Goal: Task Accomplishment & Management: Manage account settings

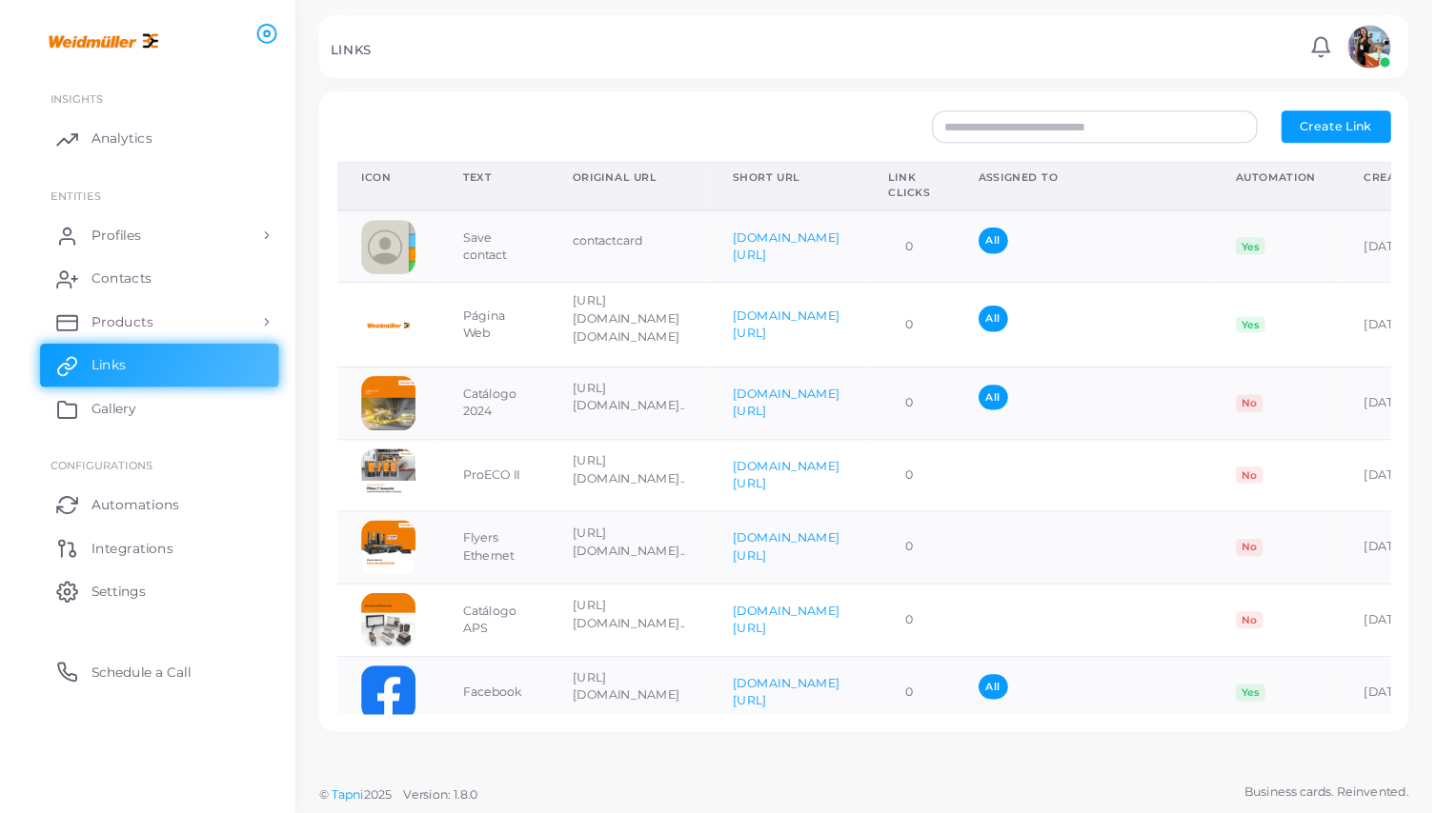
scroll to position [0, 265]
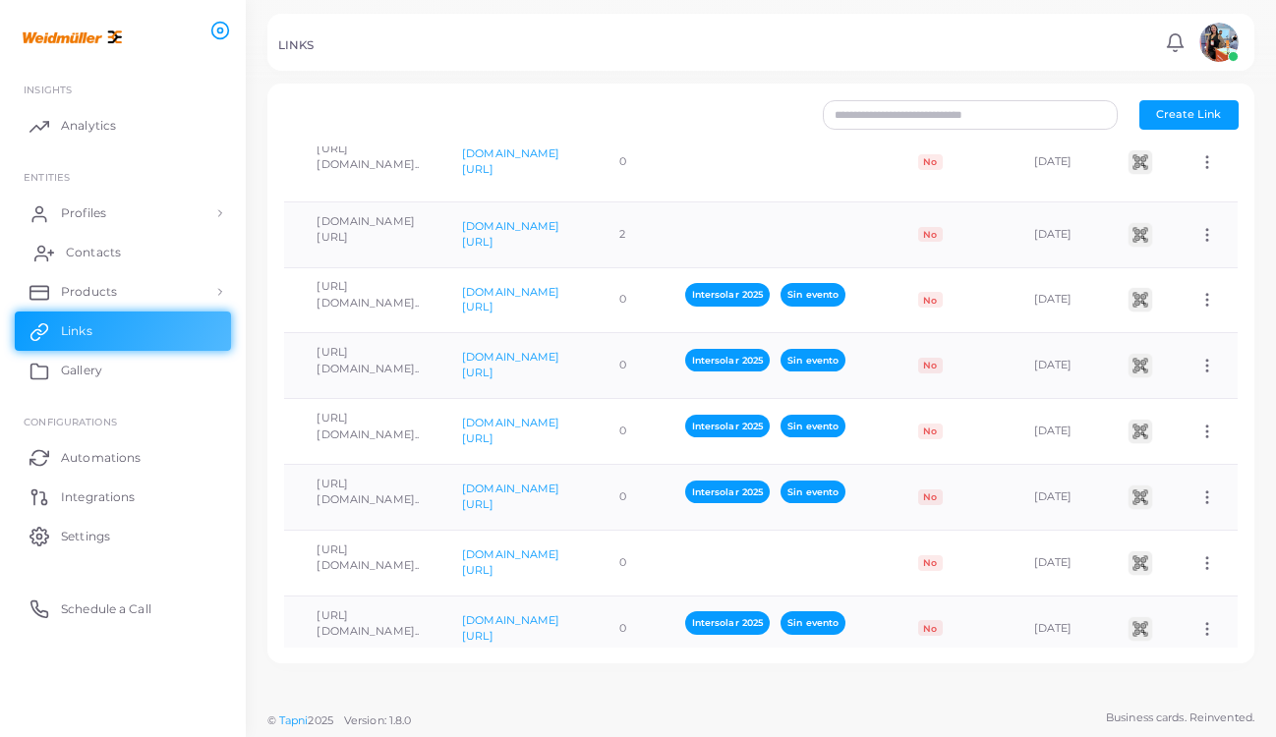
click at [68, 249] on span "Contacts" at bounding box center [93, 253] width 55 height 18
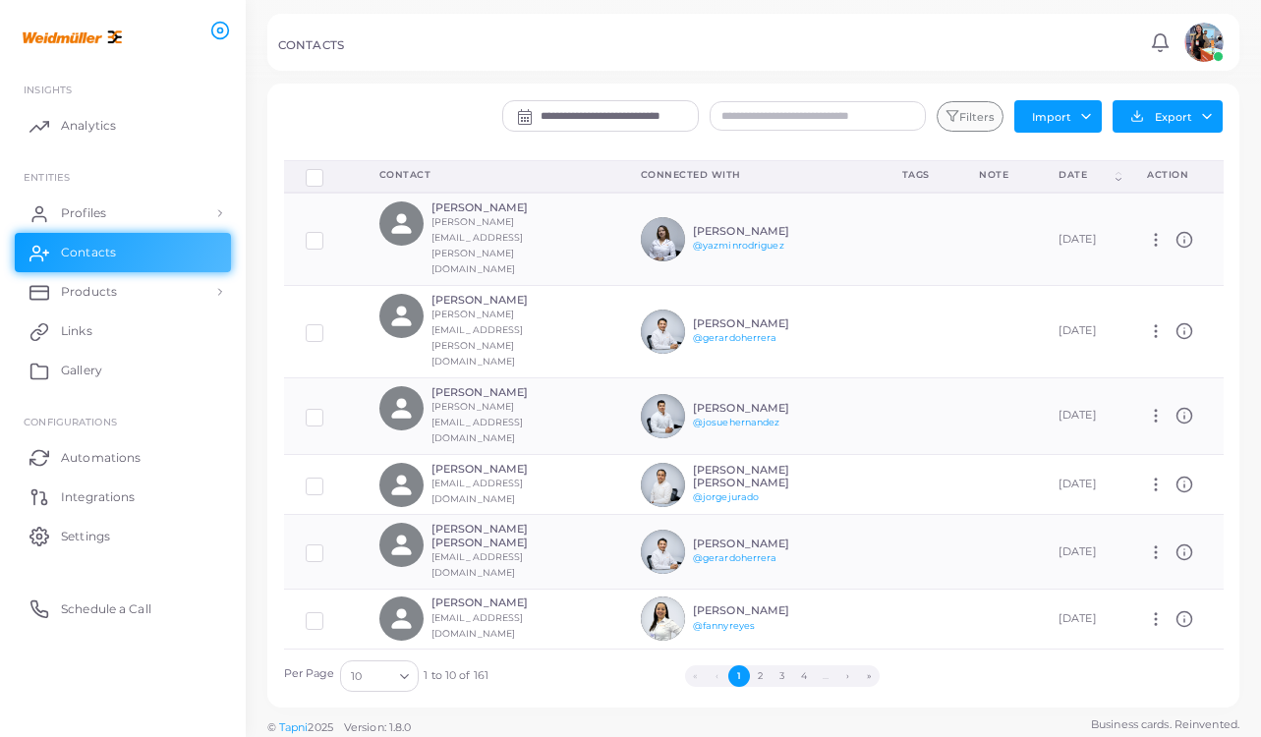
click at [949, 115] on icon "button" at bounding box center [952, 116] width 14 height 14
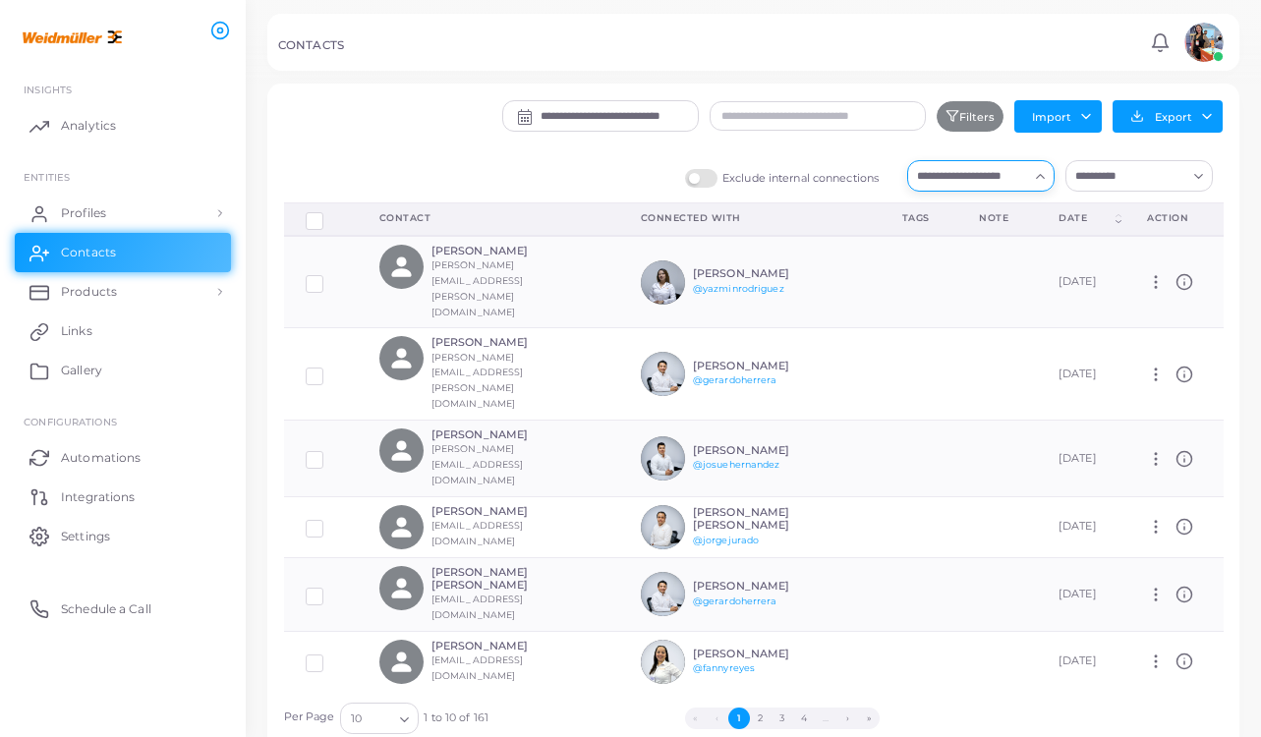
click at [1002, 181] on input "Search for option" at bounding box center [969, 176] width 118 height 22
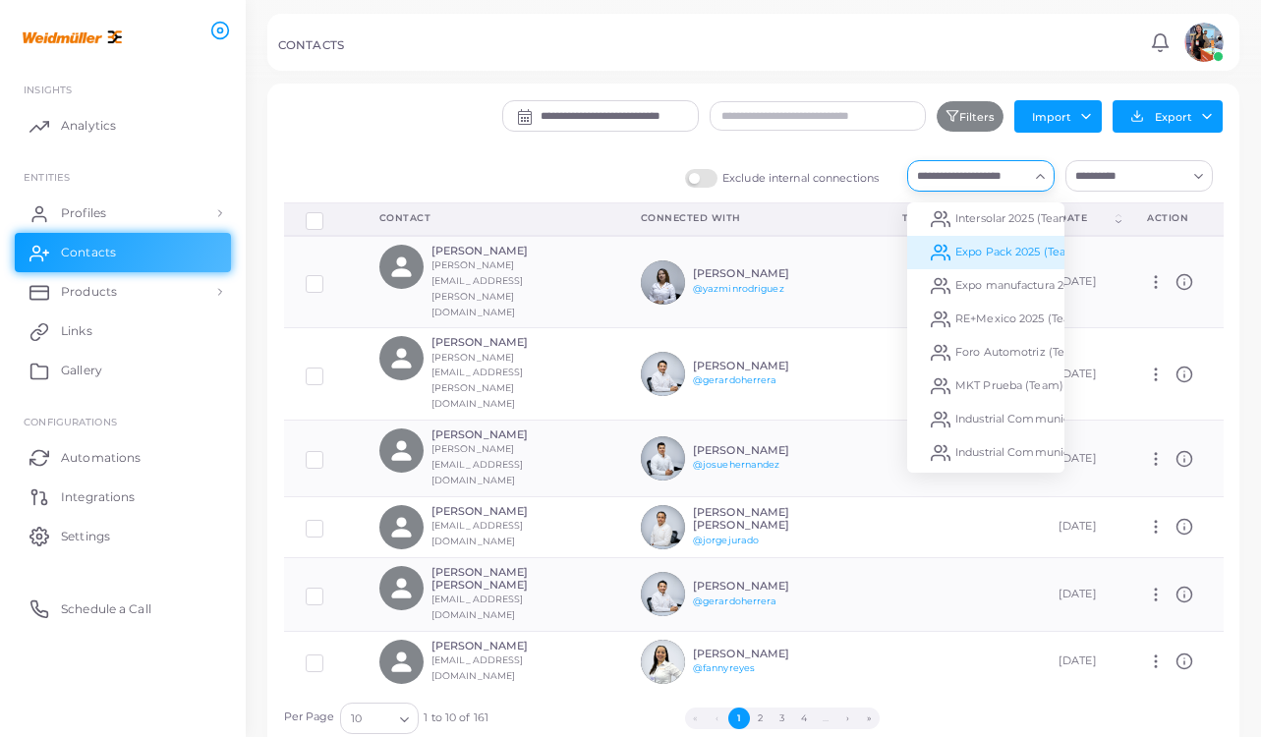
click at [990, 254] on span "Expo Pack 2025 (Team)" at bounding box center [1018, 252] width 126 height 14
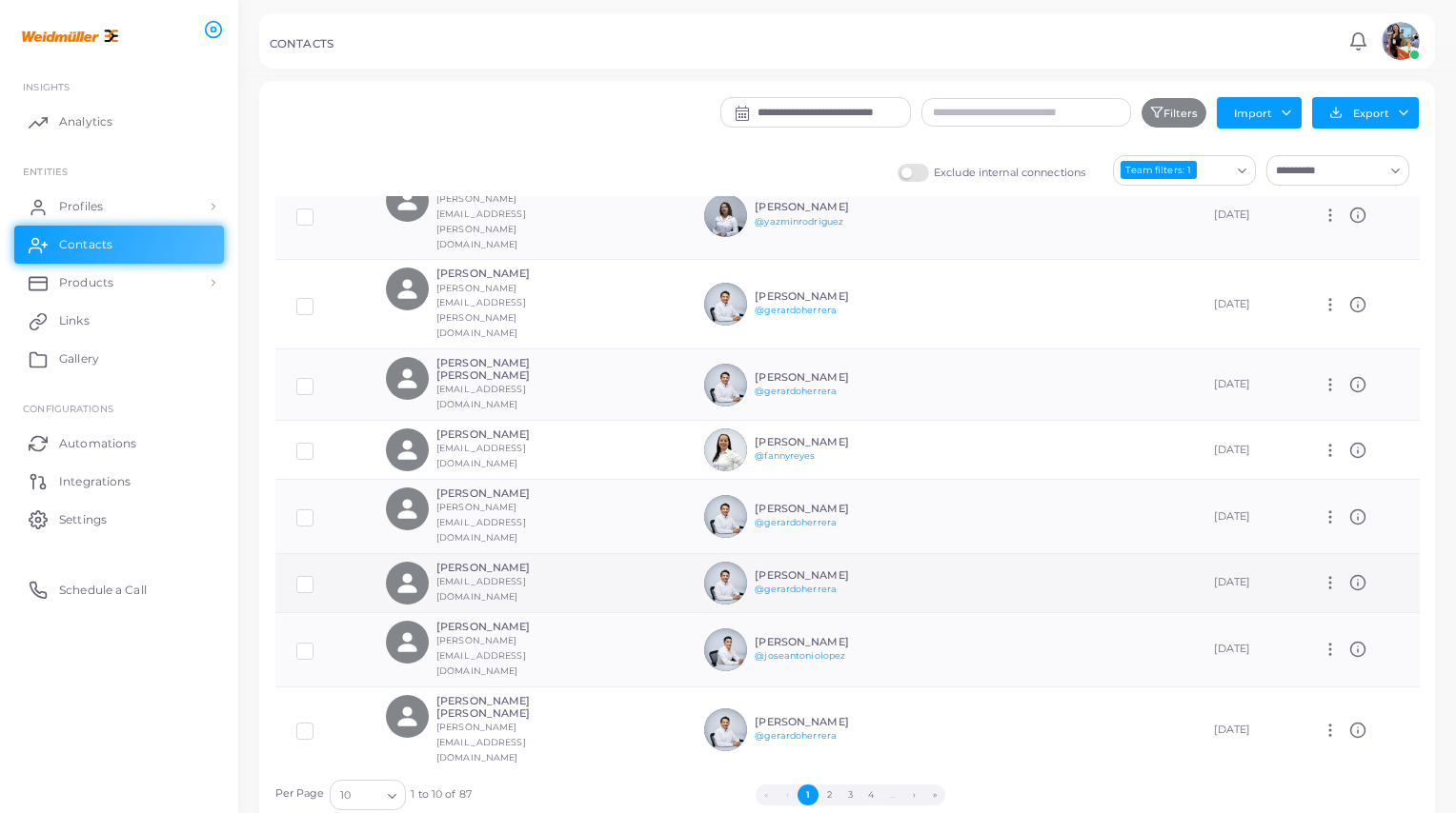
scroll to position [47, 0]
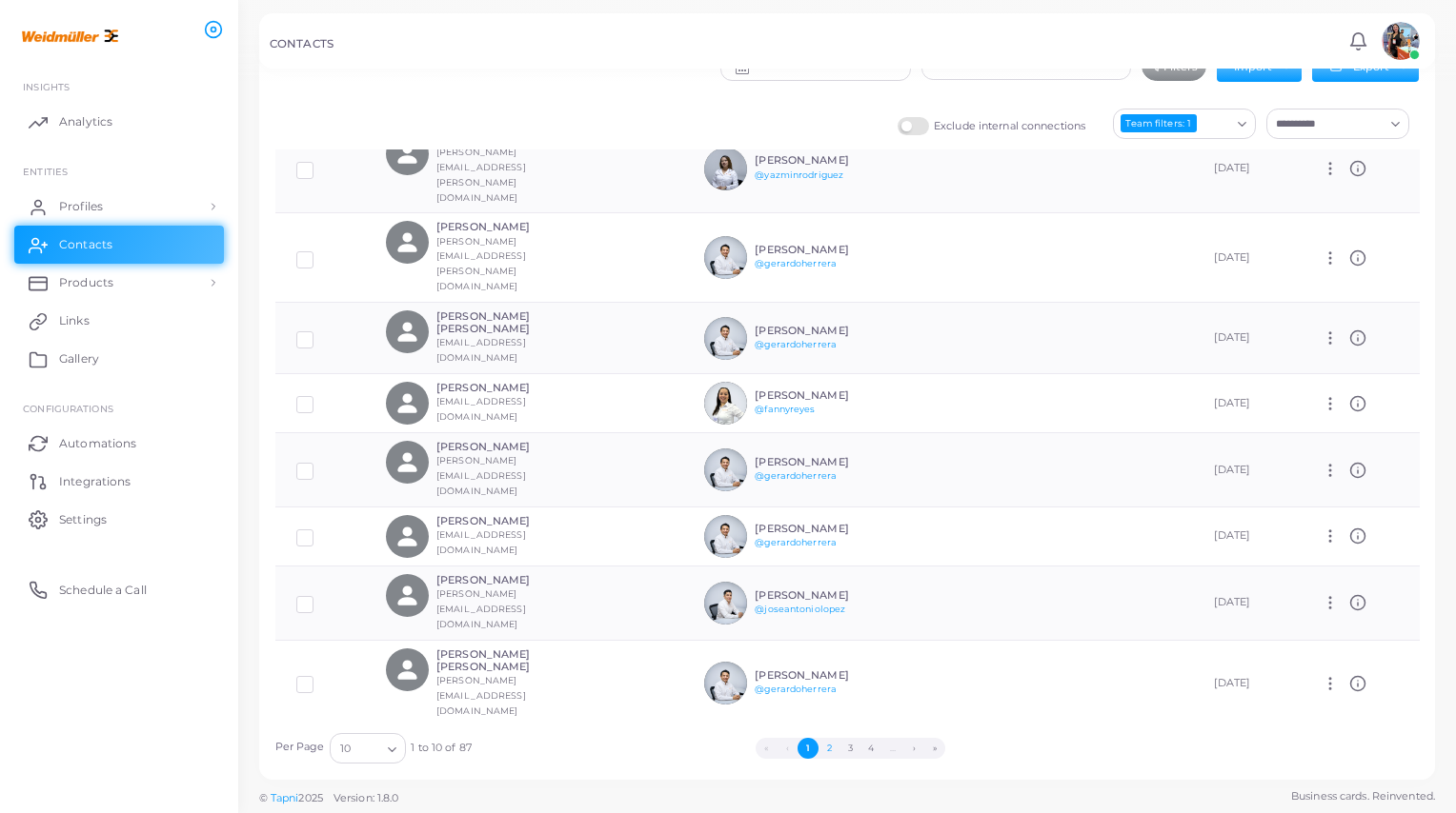
click at [824, 713] on button "2" at bounding box center [829, 749] width 21 height 21
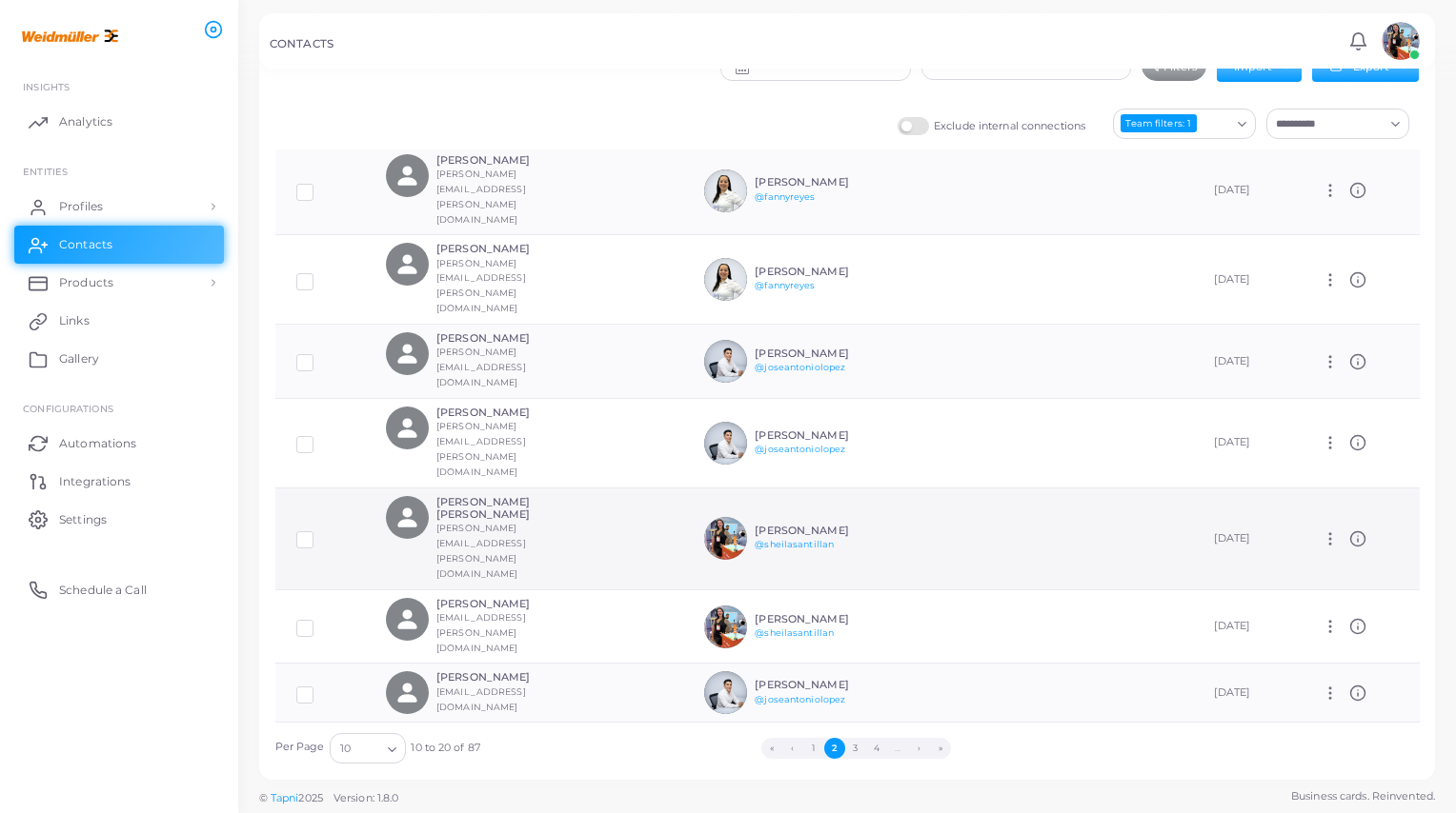
scroll to position [58, 0]
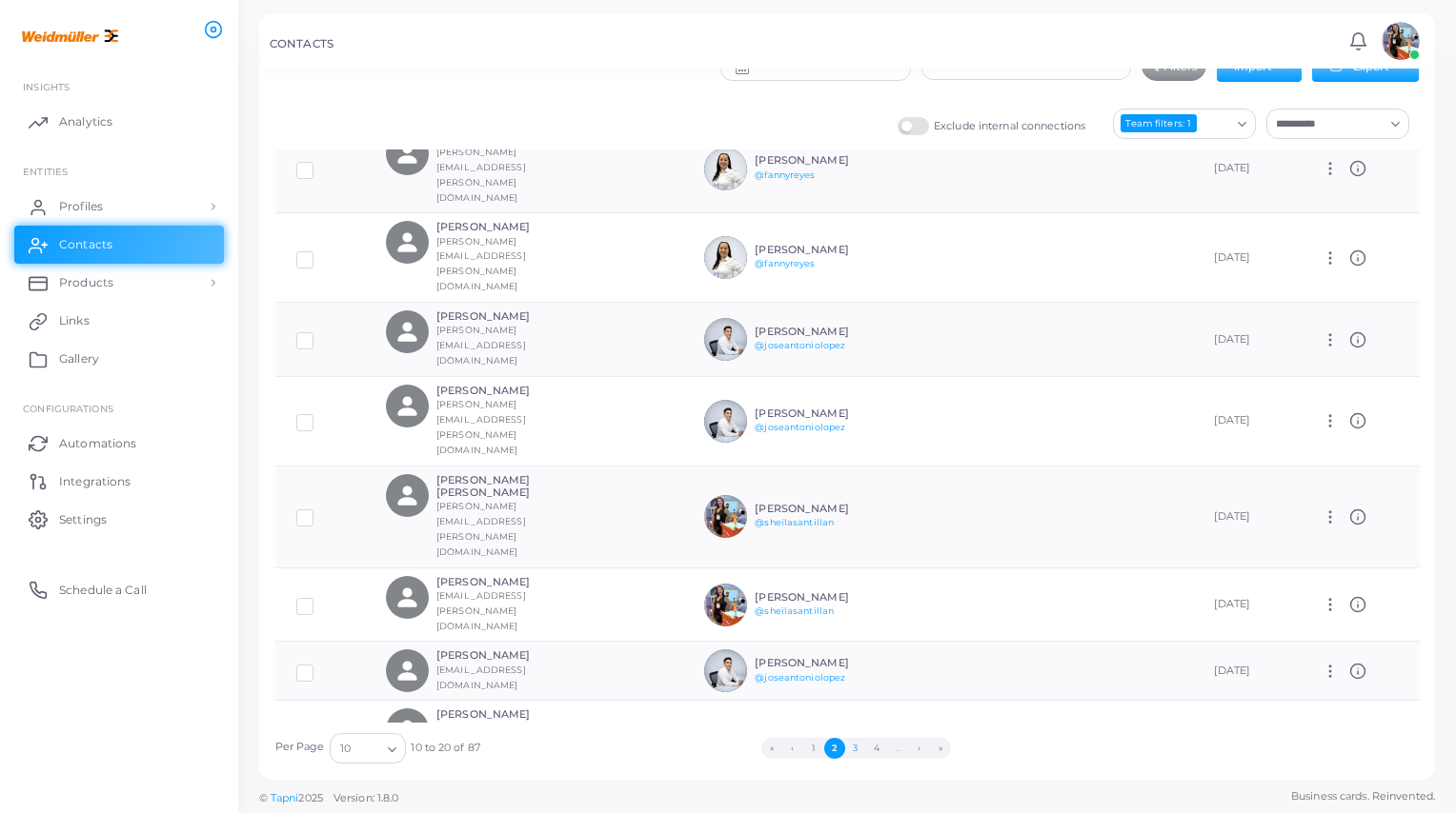
click at [859, 713] on button "3" at bounding box center [856, 749] width 21 height 21
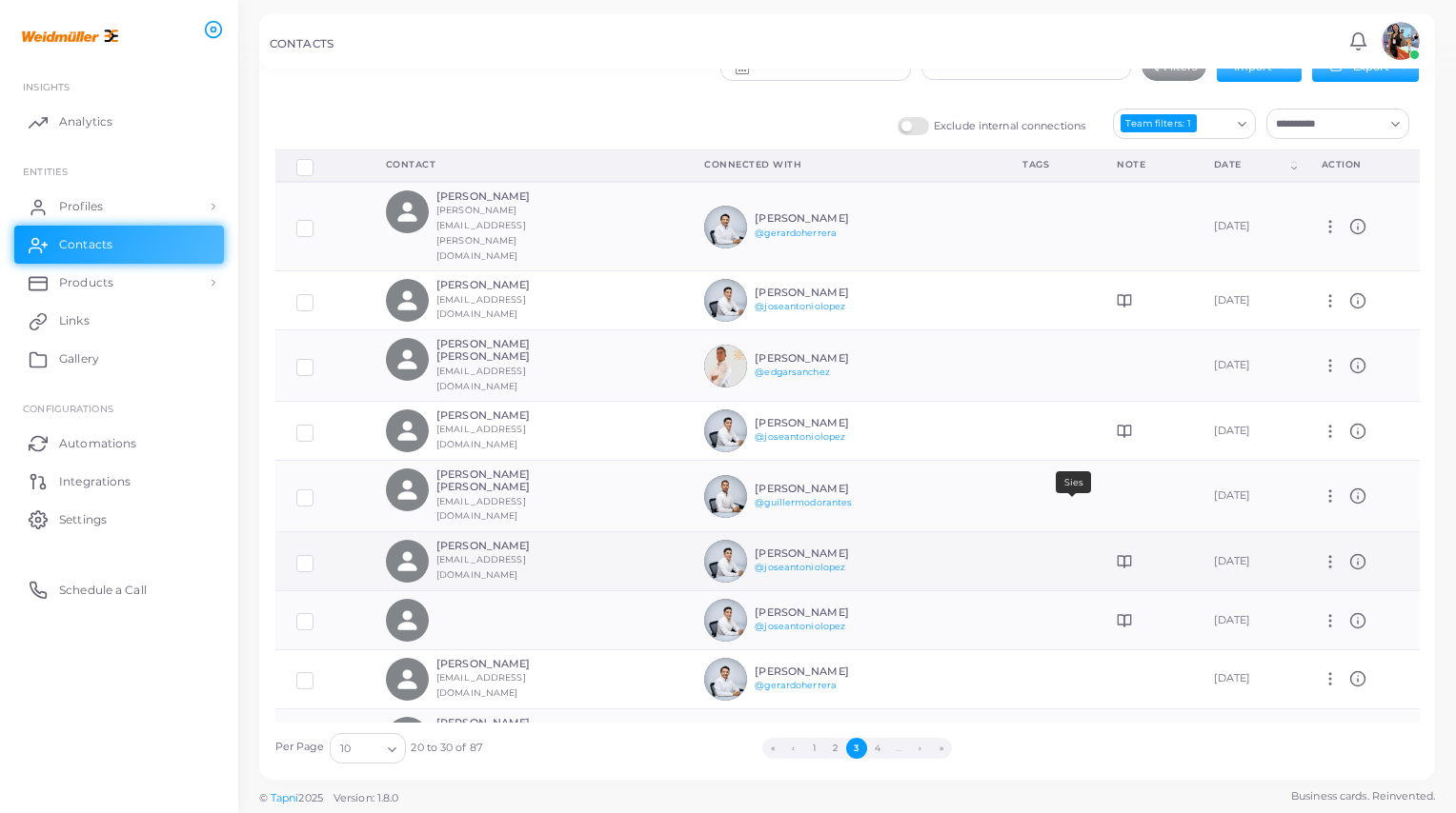
click at [1117, 554] on icon at bounding box center [1124, 562] width 16 height 16
click at [549, 540] on div "[PERSON_NAME] [EMAIL_ADDRESS][DOMAIN_NAME]" at bounding box center [506, 561] width 140 height 43
click at [319, 556] on label at bounding box center [319, 556] width 0 height 0
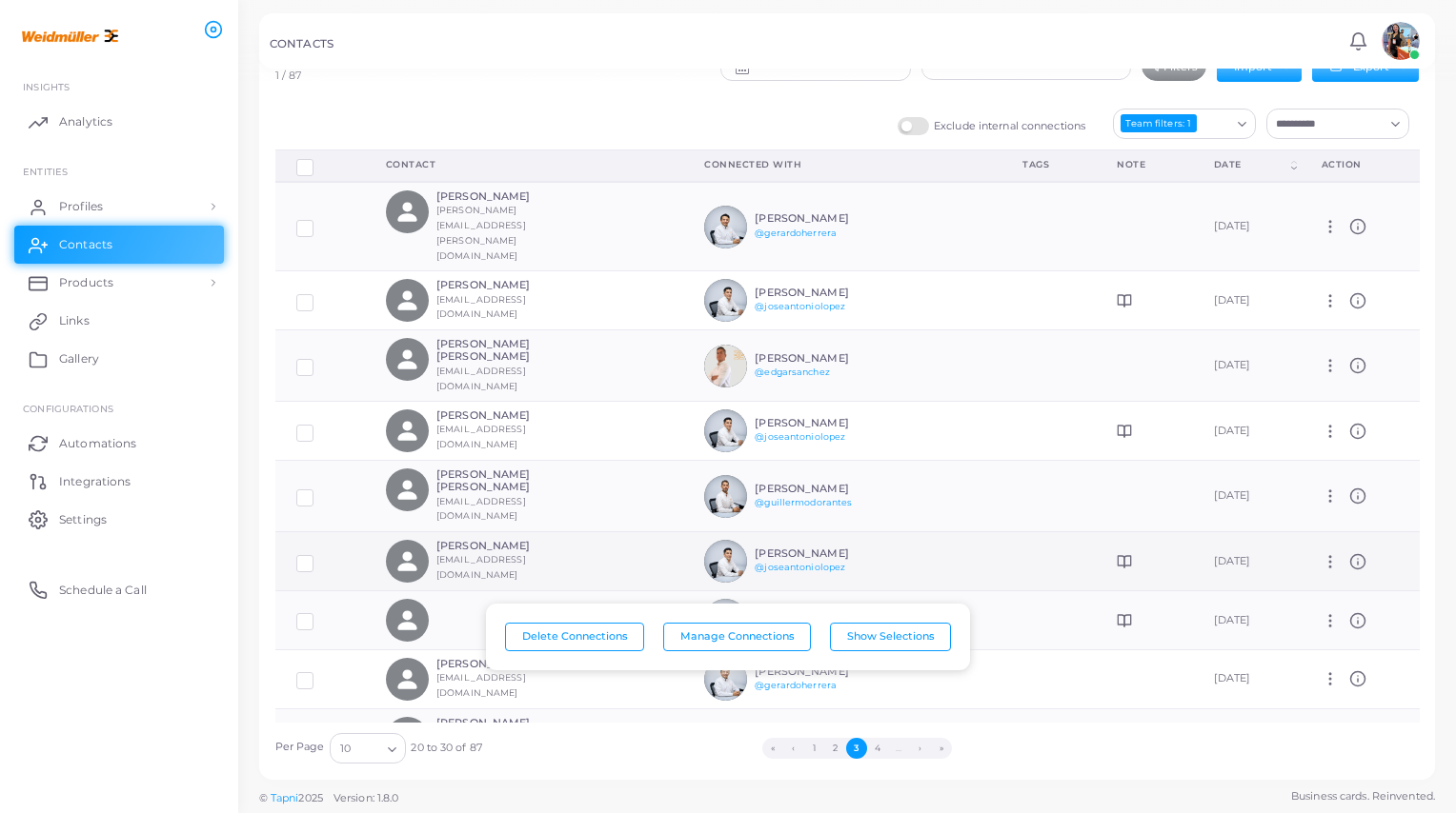
click at [704, 540] on img at bounding box center [725, 561] width 43 height 43
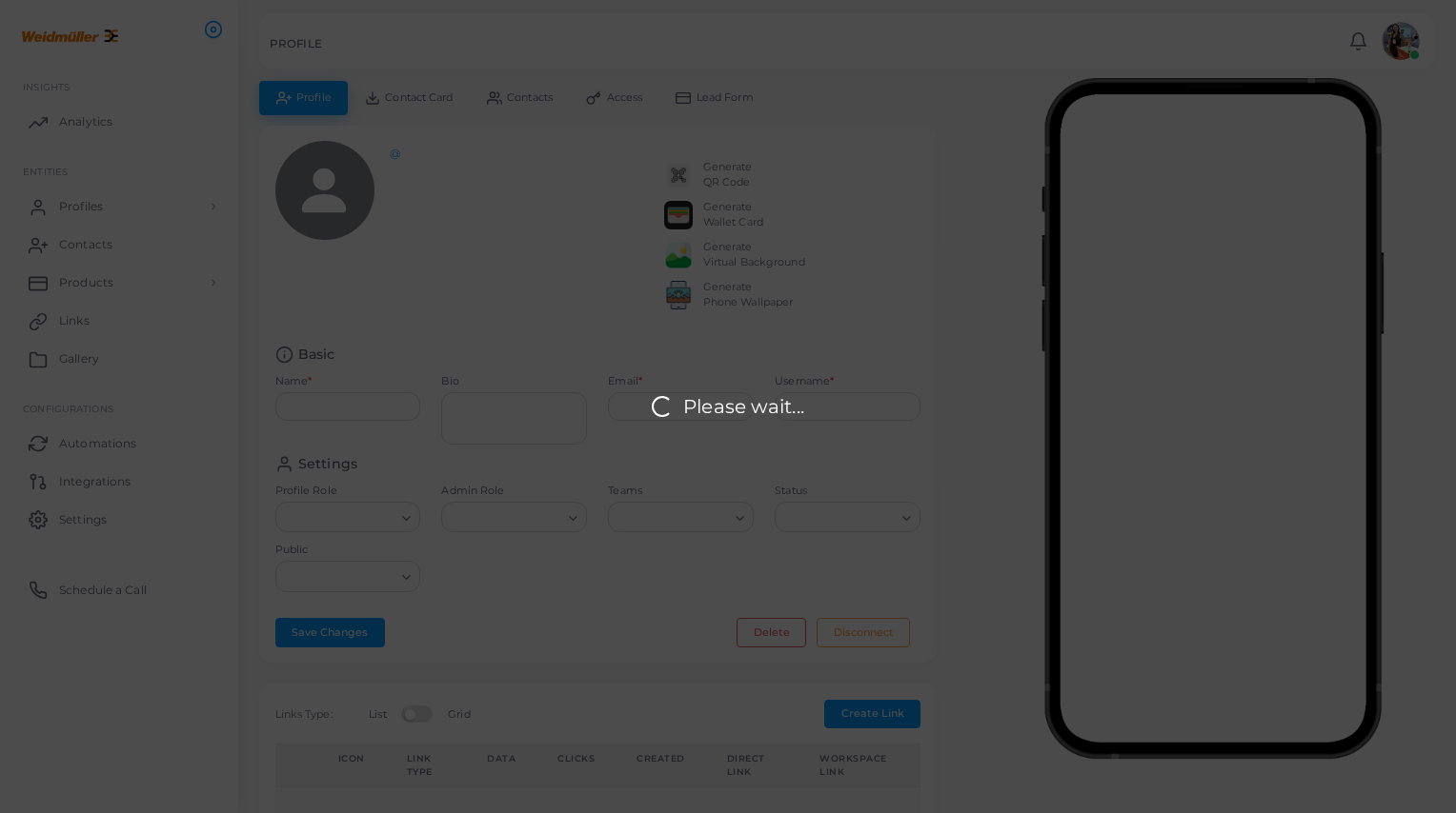
type input "**********"
type textarea "**********"
type input "**********"
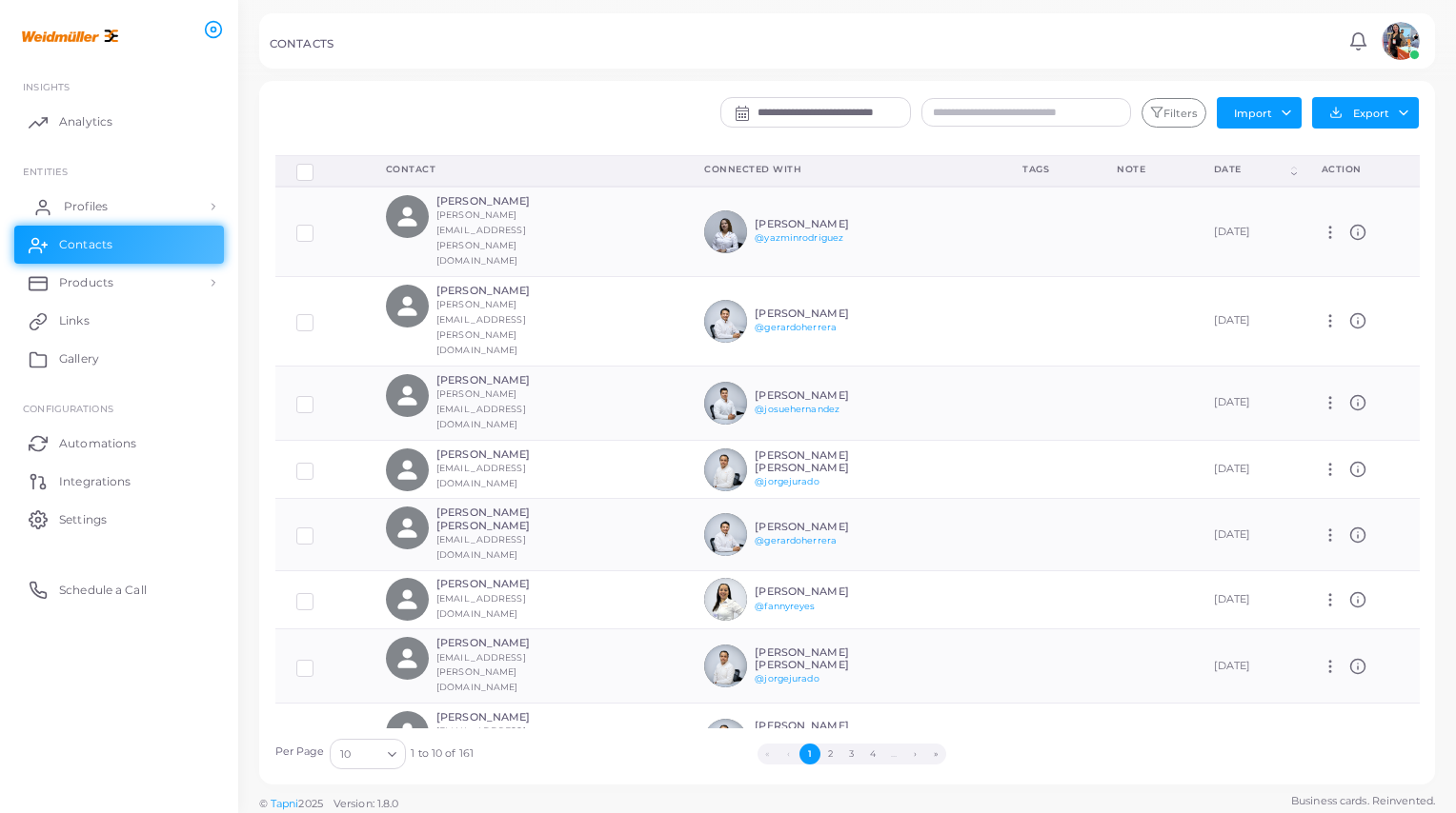
click at [108, 204] on link "Profiles" at bounding box center [119, 206] width 209 height 38
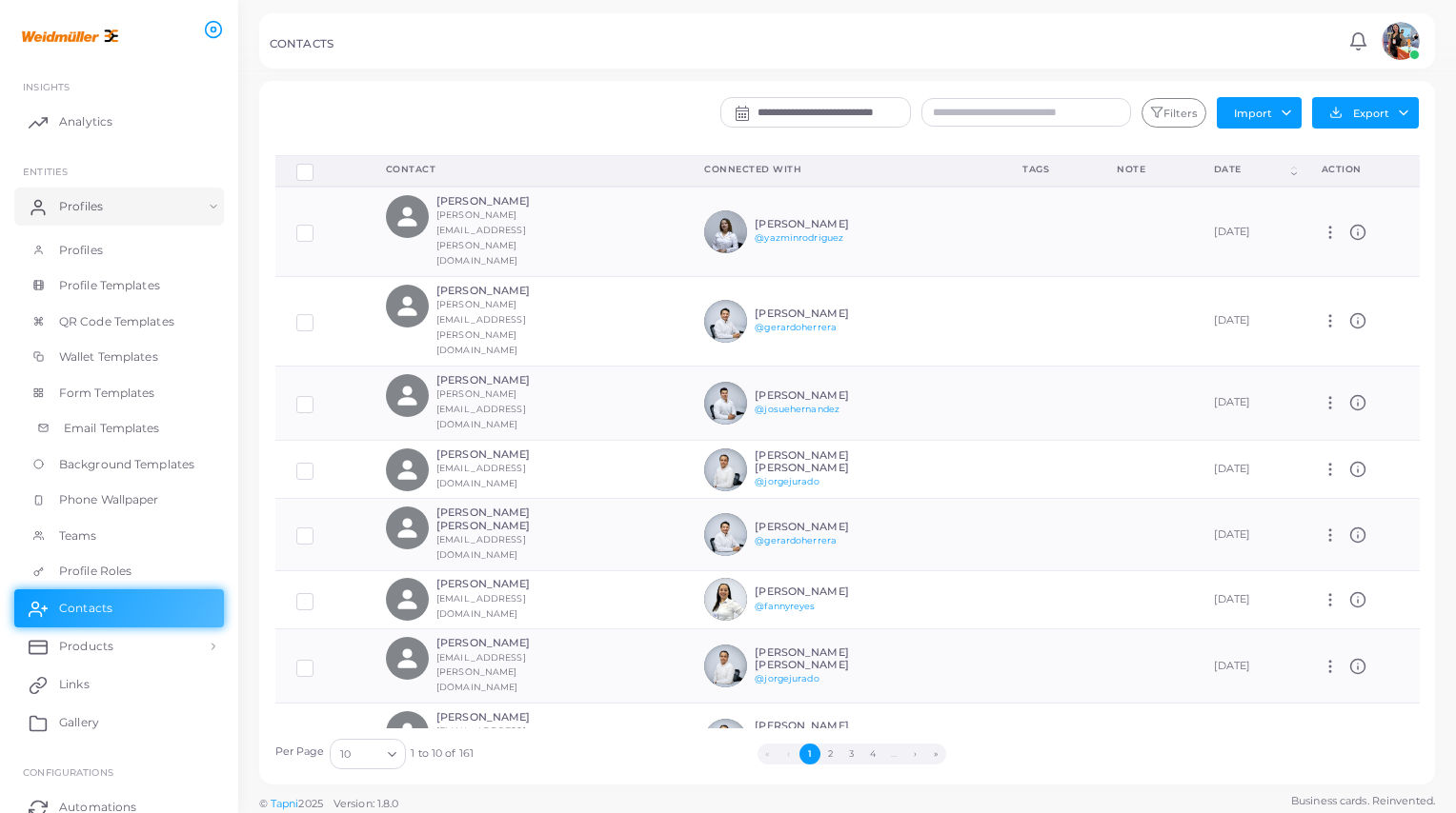
click at [116, 420] on span "Email Templates" at bounding box center [111, 428] width 96 height 17
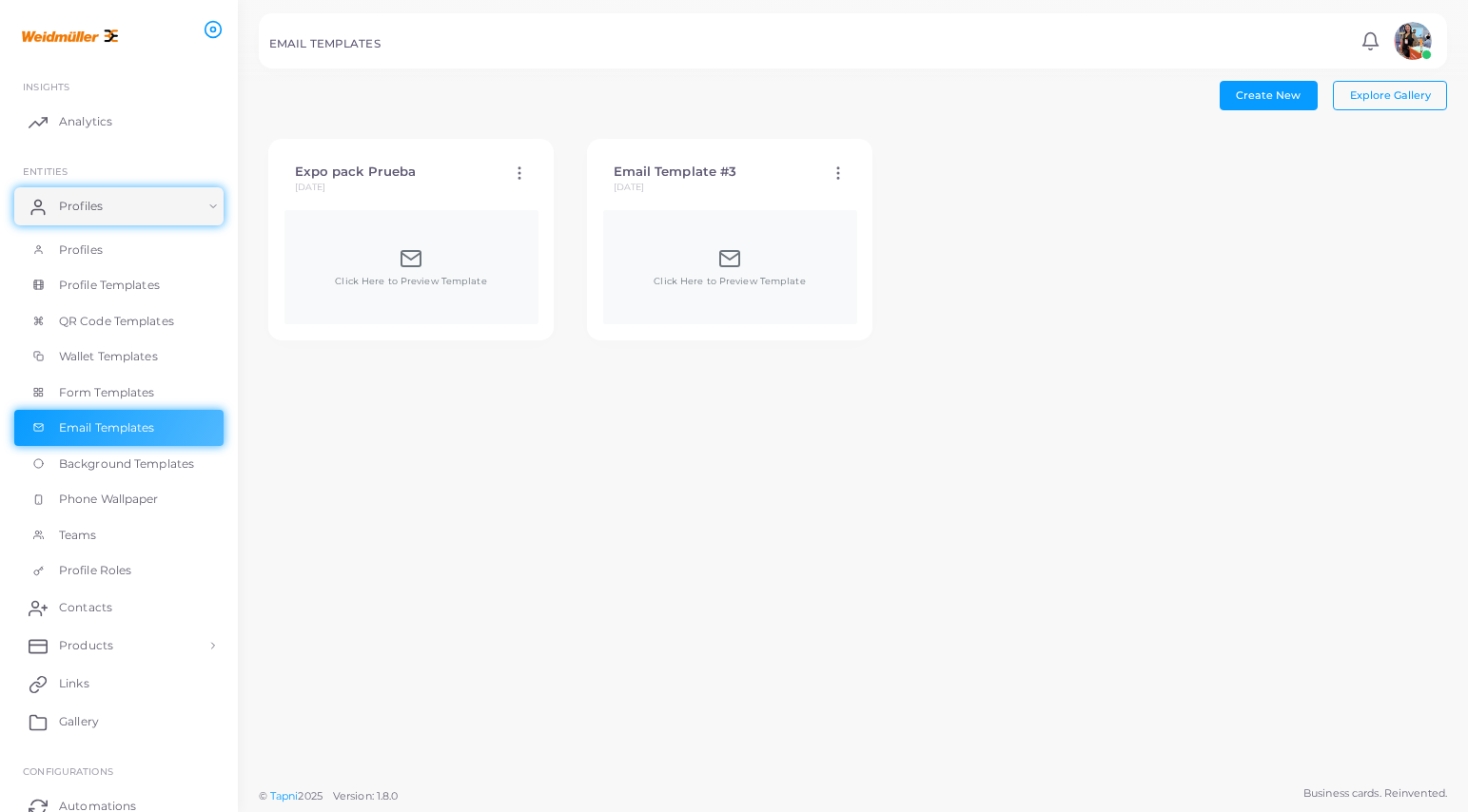
click at [724, 240] on div "Click Here to Preview Template" at bounding box center [730, 267] width 254 height 114
click at [732, 263] on icon at bounding box center [730, 259] width 23 height 23
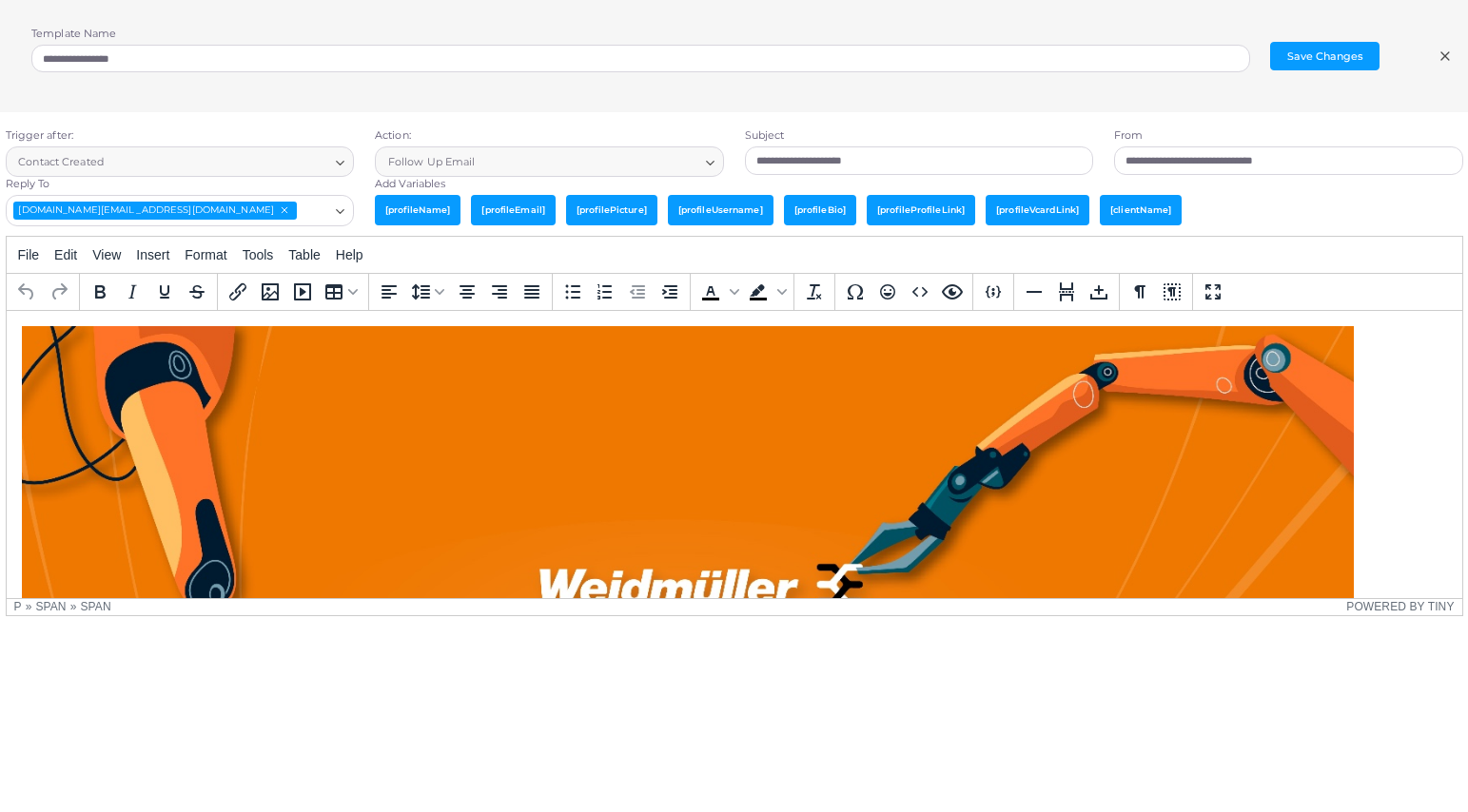
type textarea "**********"
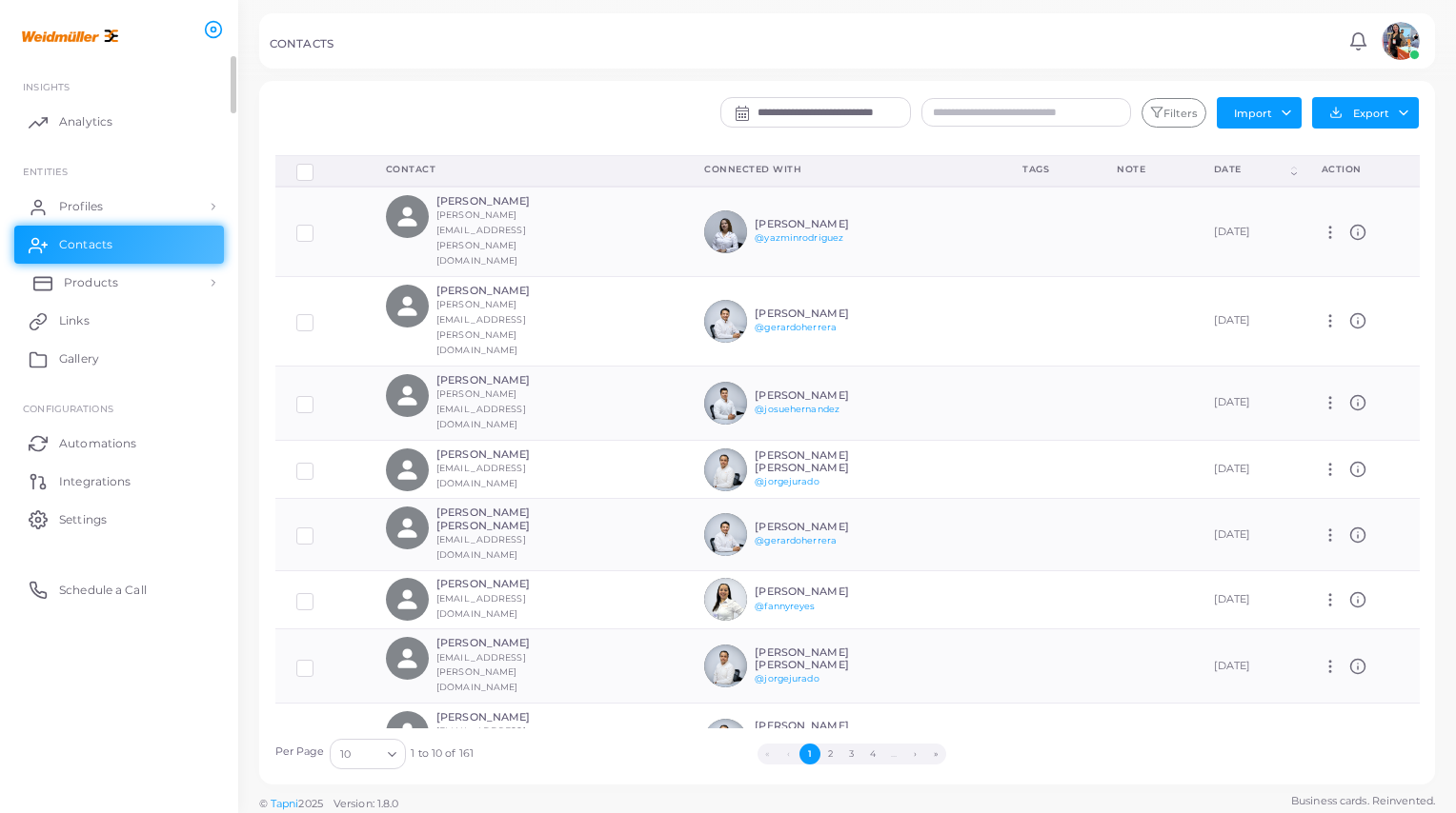
click at [108, 283] on span "Products" at bounding box center [91, 283] width 54 height 17
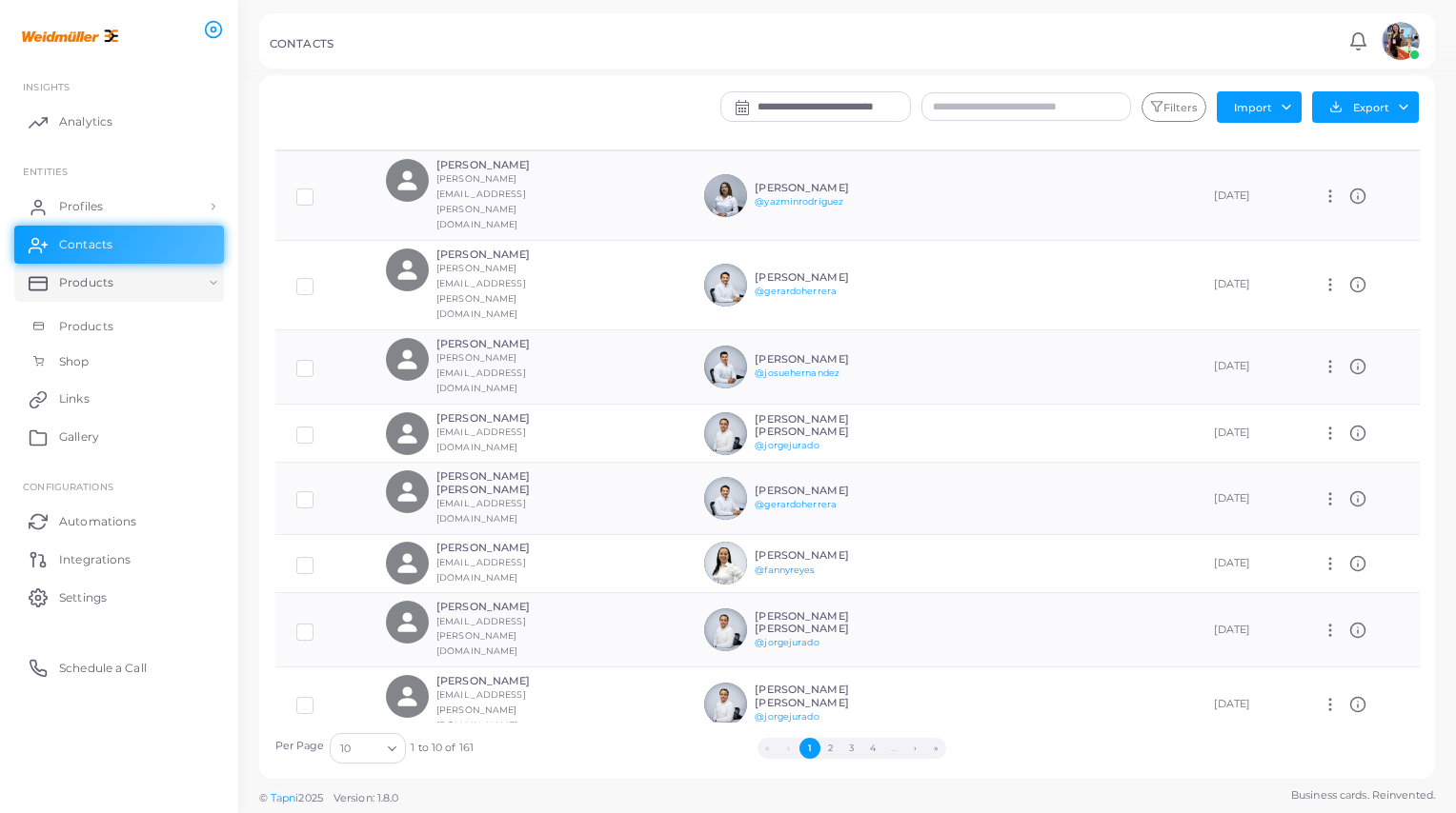
scroll to position [58, 0]
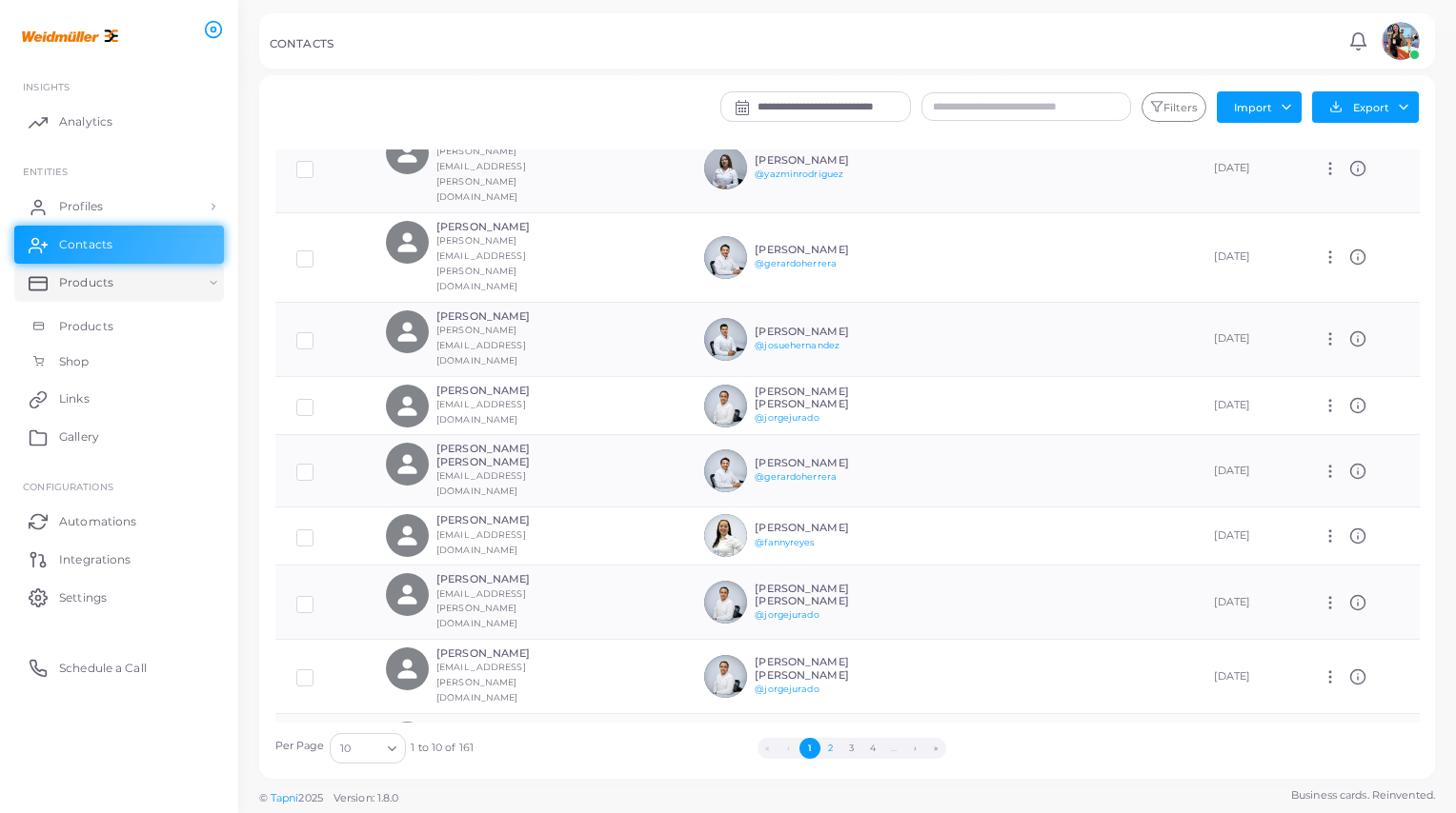
click at [830, 713] on button "2" at bounding box center [831, 749] width 21 height 21
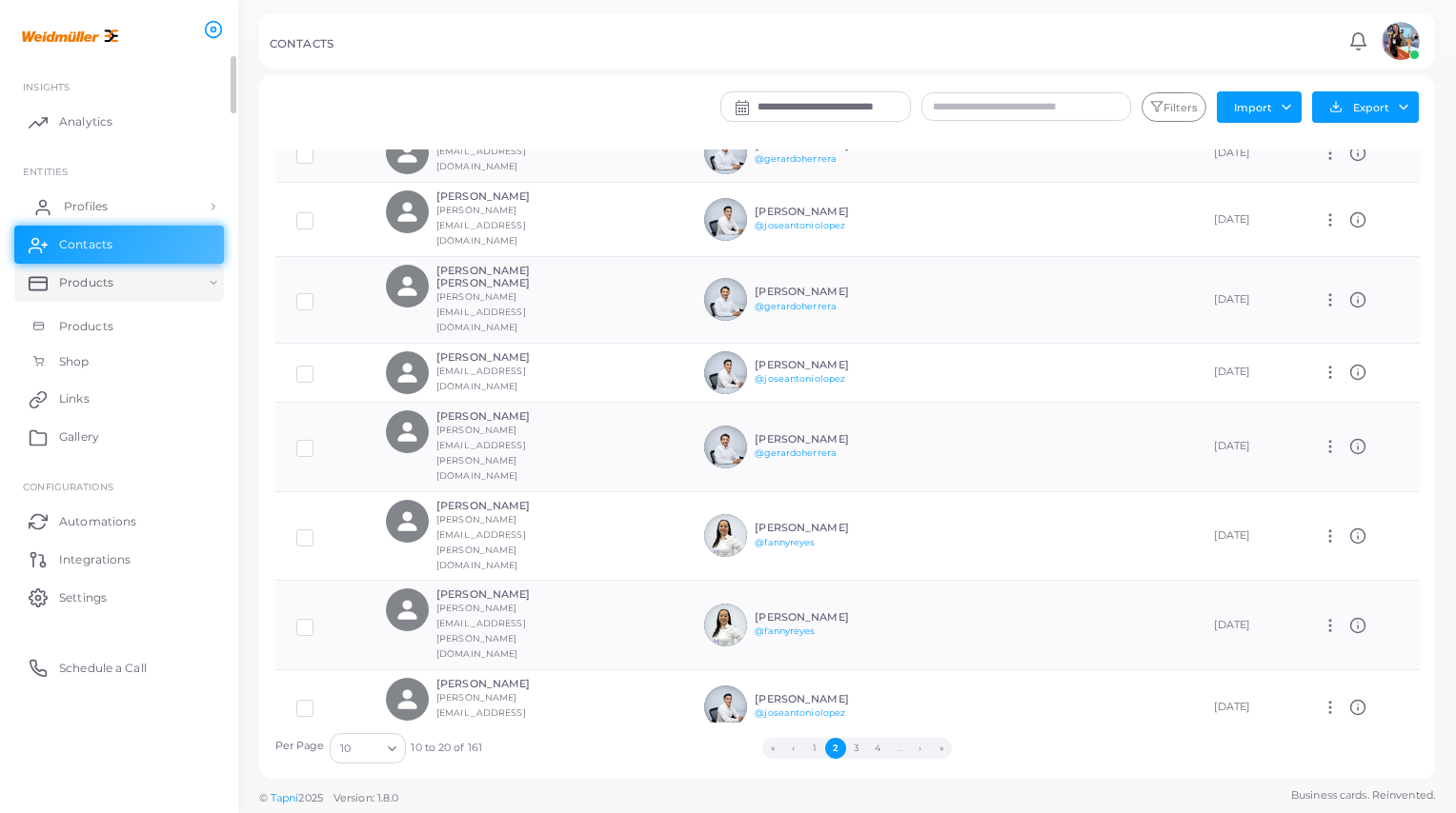
click at [163, 204] on link "Profiles" at bounding box center [119, 206] width 209 height 38
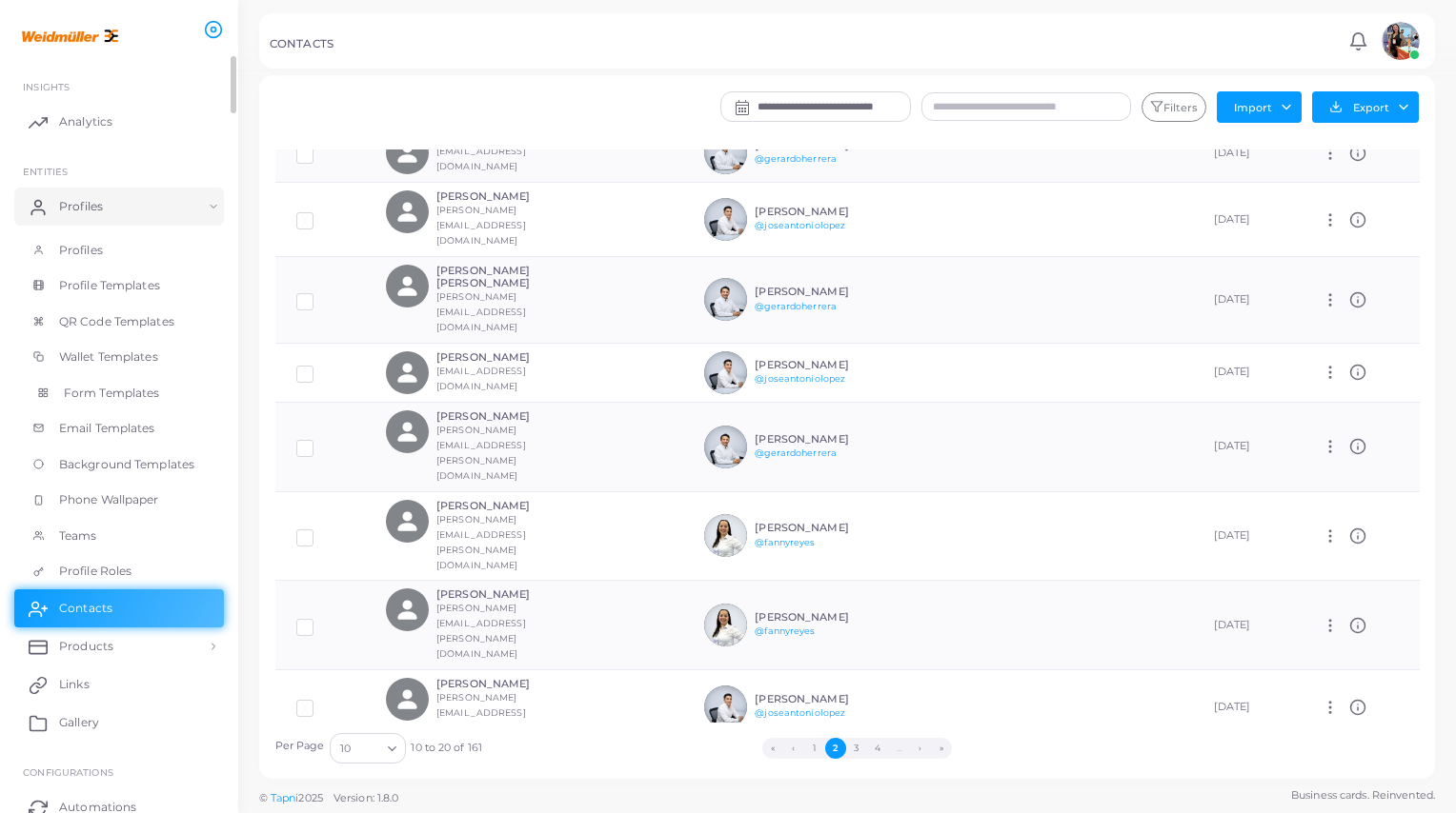
click at [121, 401] on link "Form Templates" at bounding box center [119, 392] width 209 height 36
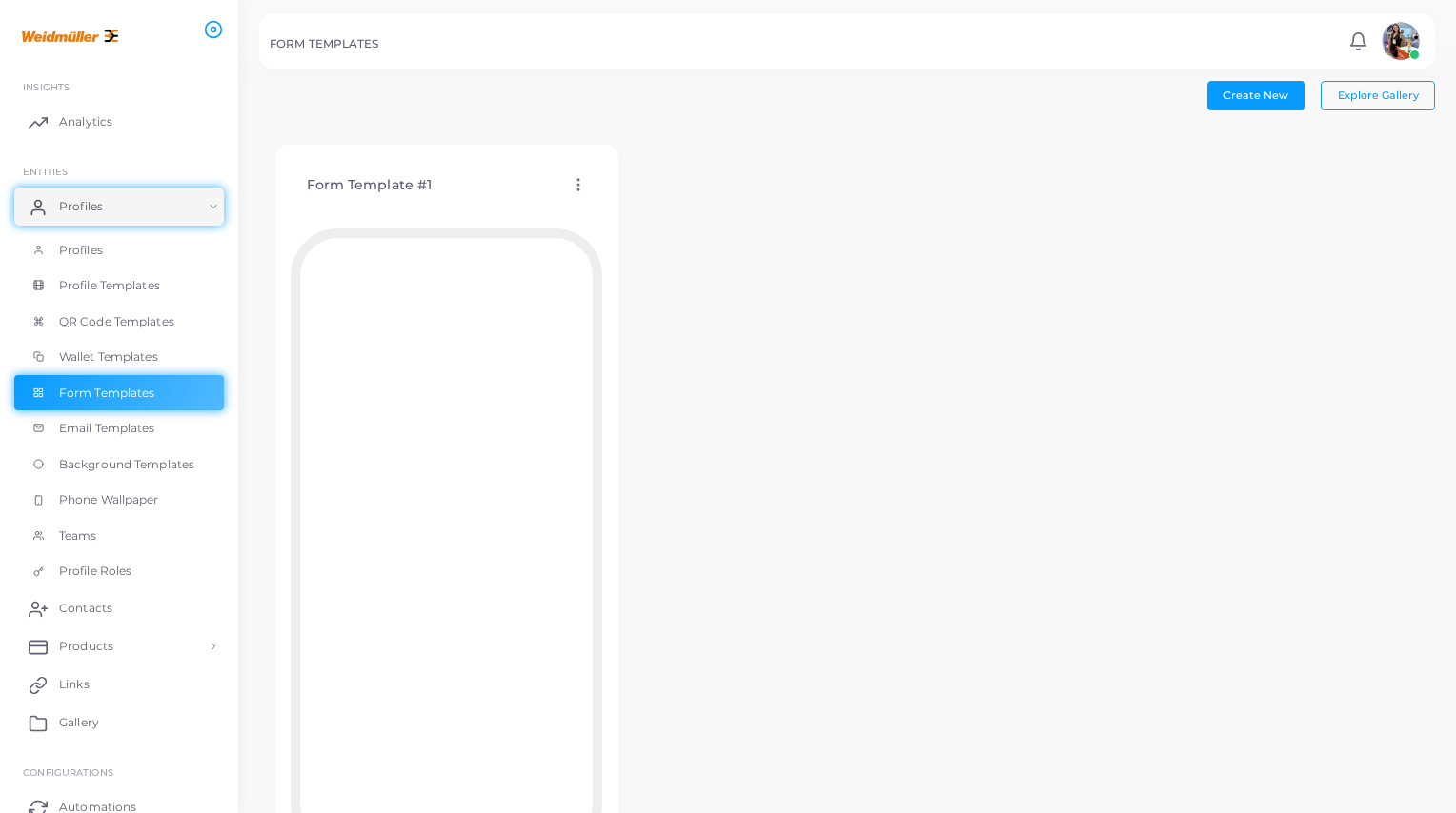
click at [582, 188] on icon at bounding box center [579, 185] width 17 height 17
click at [635, 207] on span "Edit Template" at bounding box center [658, 211] width 73 height 16
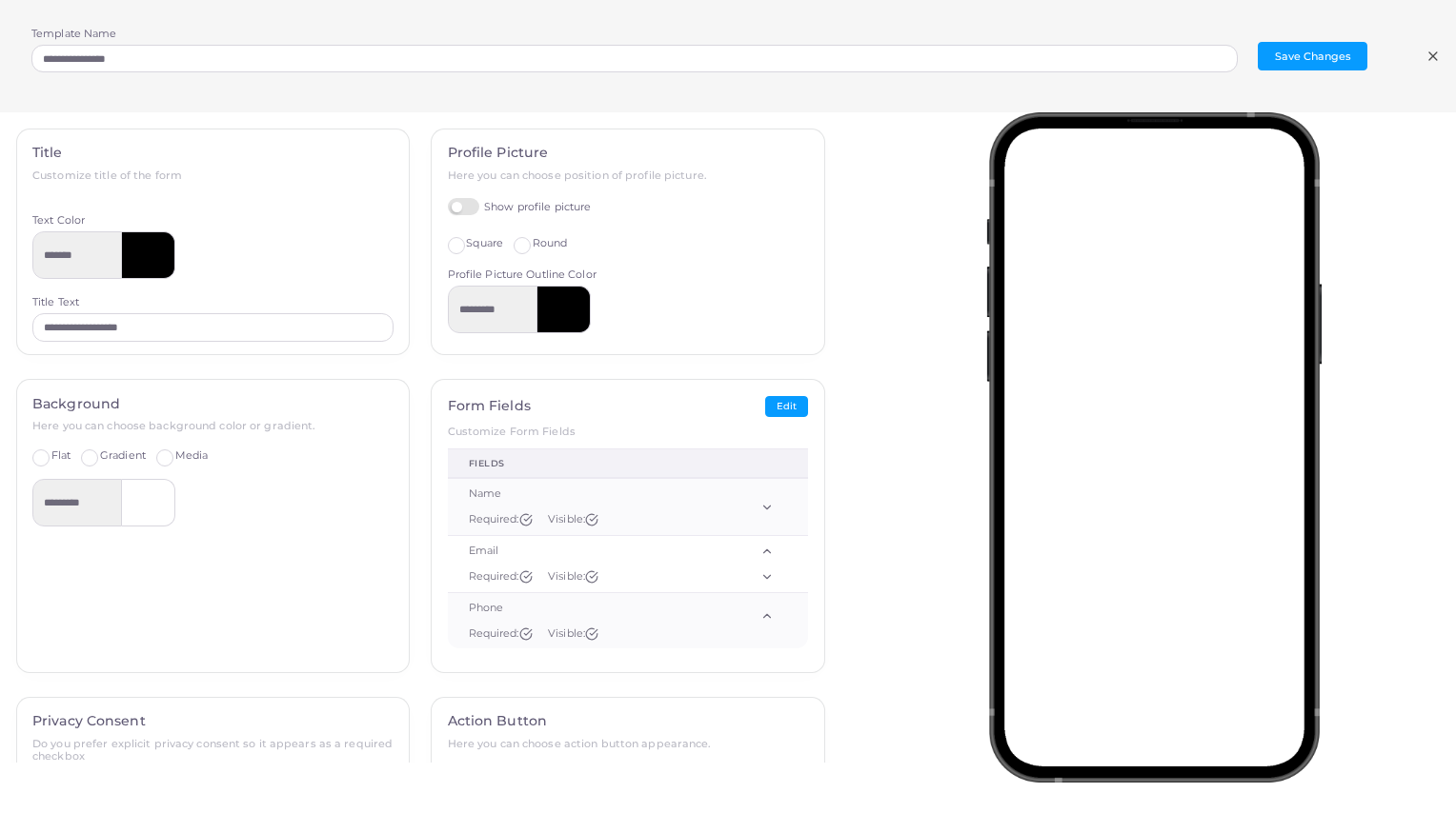
scroll to position [127, 0]
click at [1236, 412] on div at bounding box center [1158, 437] width 616 height 650
click at [1236, 53] on icon at bounding box center [1433, 56] width 16 height 16
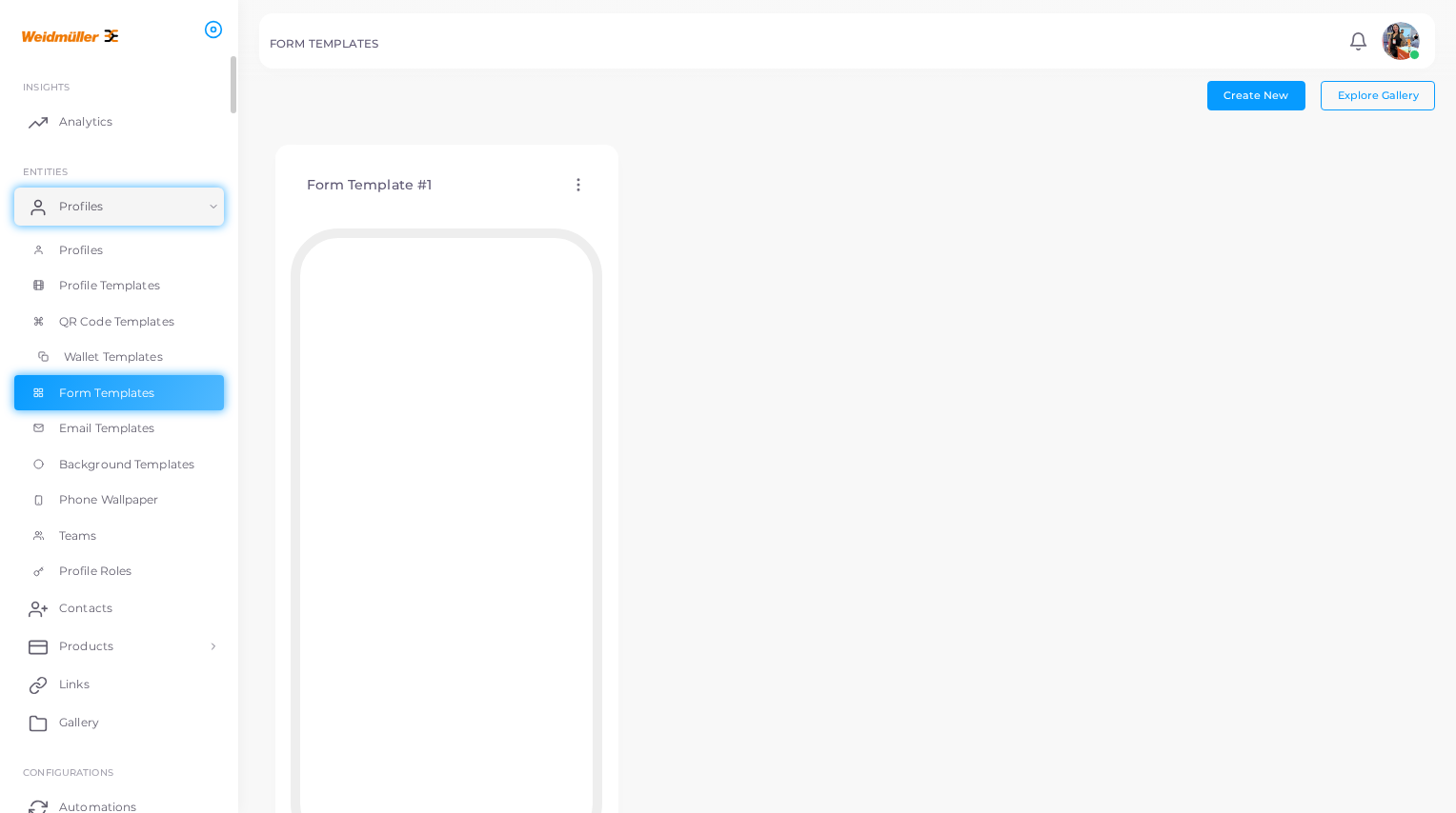
click at [152, 358] on span "Wallet Templates" at bounding box center [113, 358] width 99 height 17
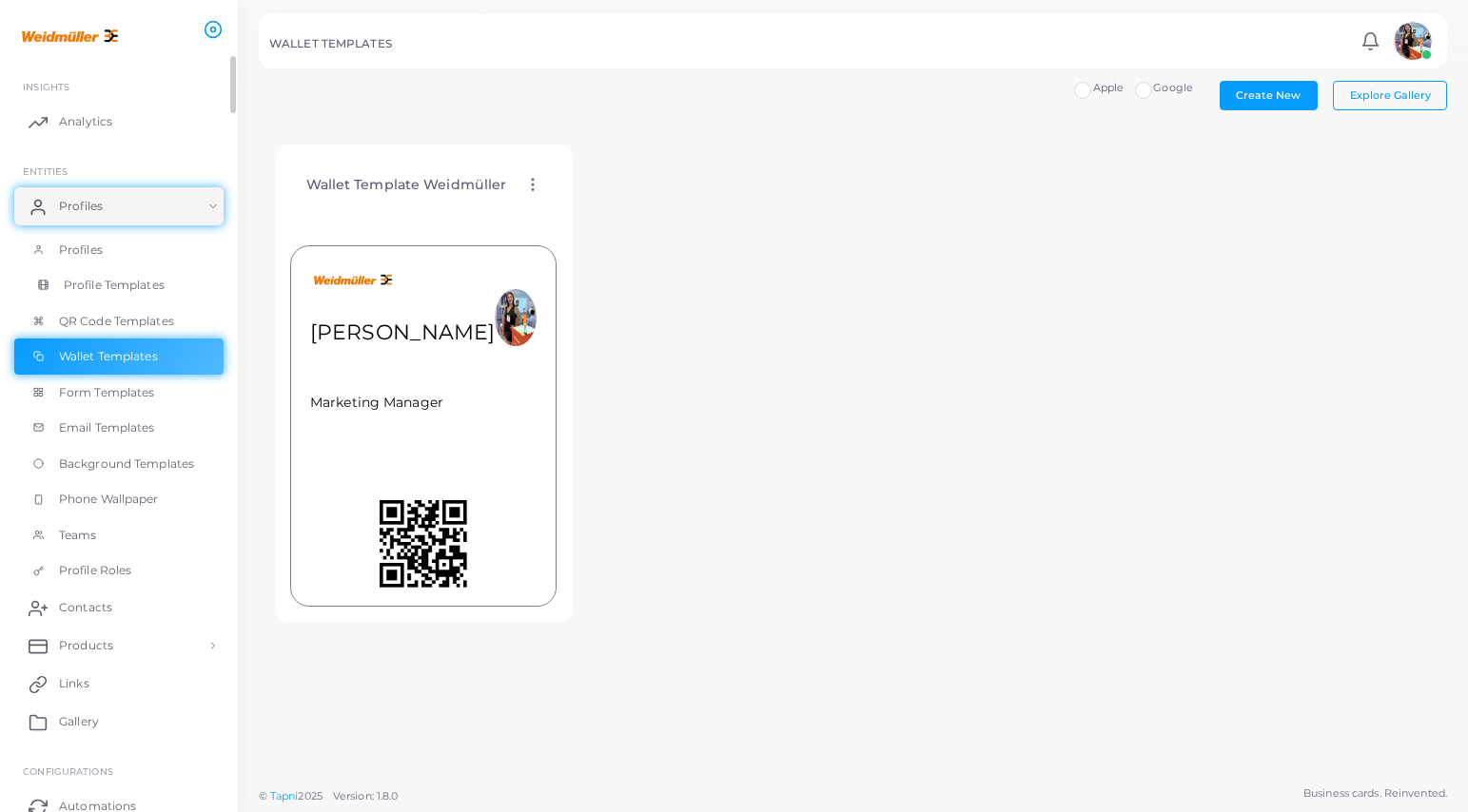
click at [116, 290] on span "Profile Templates" at bounding box center [114, 286] width 101 height 17
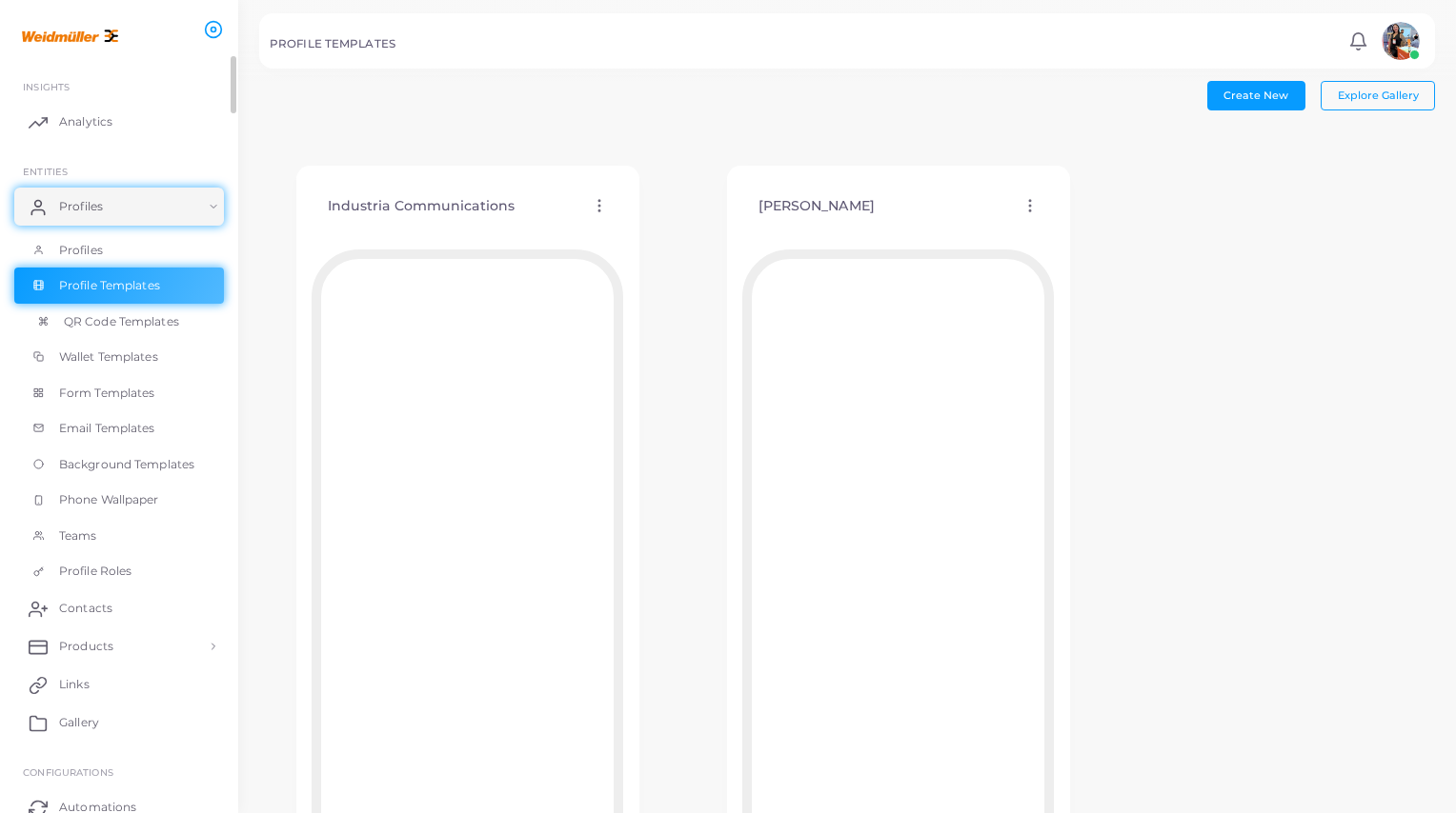
click at [102, 326] on span "QR Code Templates" at bounding box center [121, 322] width 115 height 17
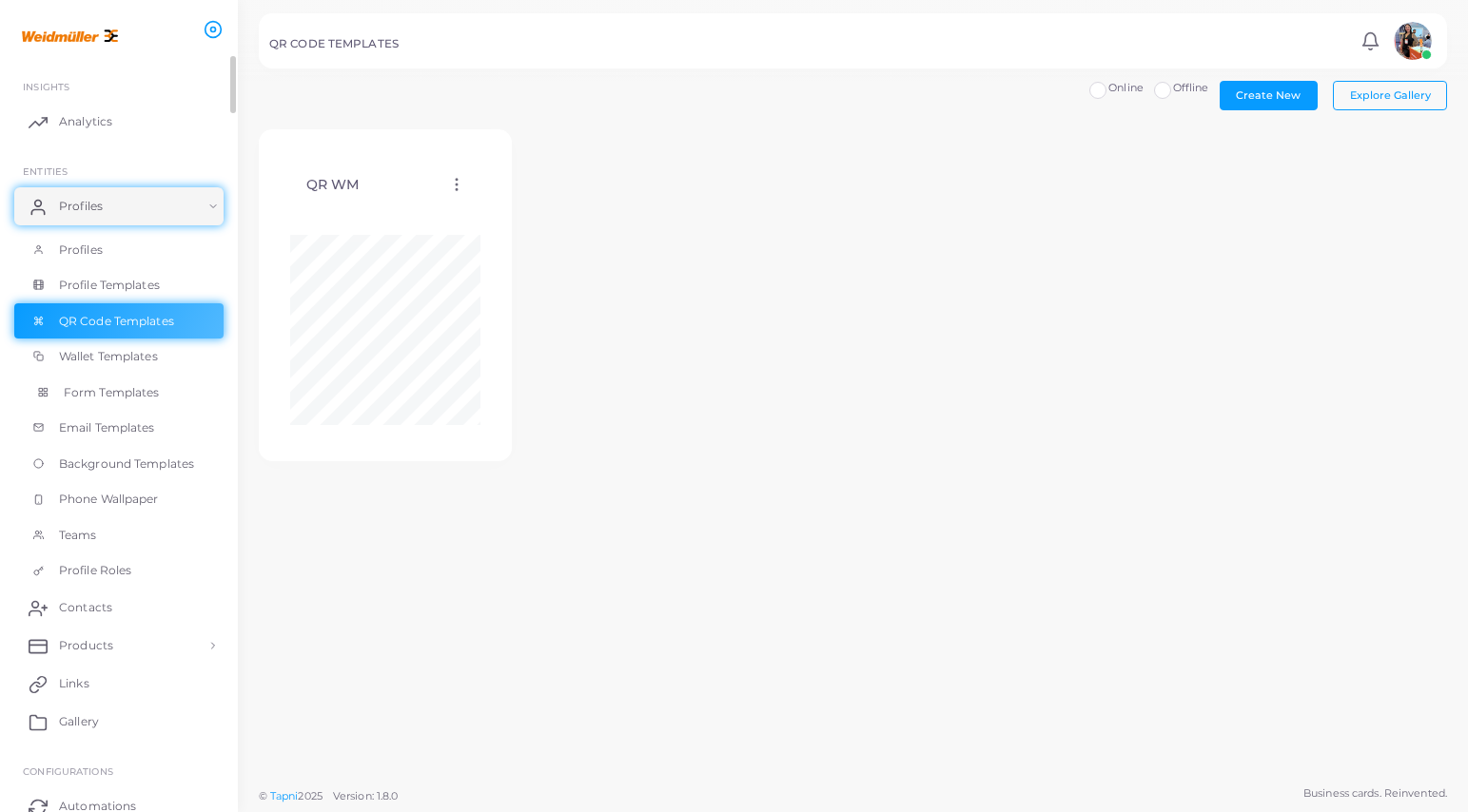
click at [106, 396] on span "Form Templates" at bounding box center [111, 393] width 96 height 17
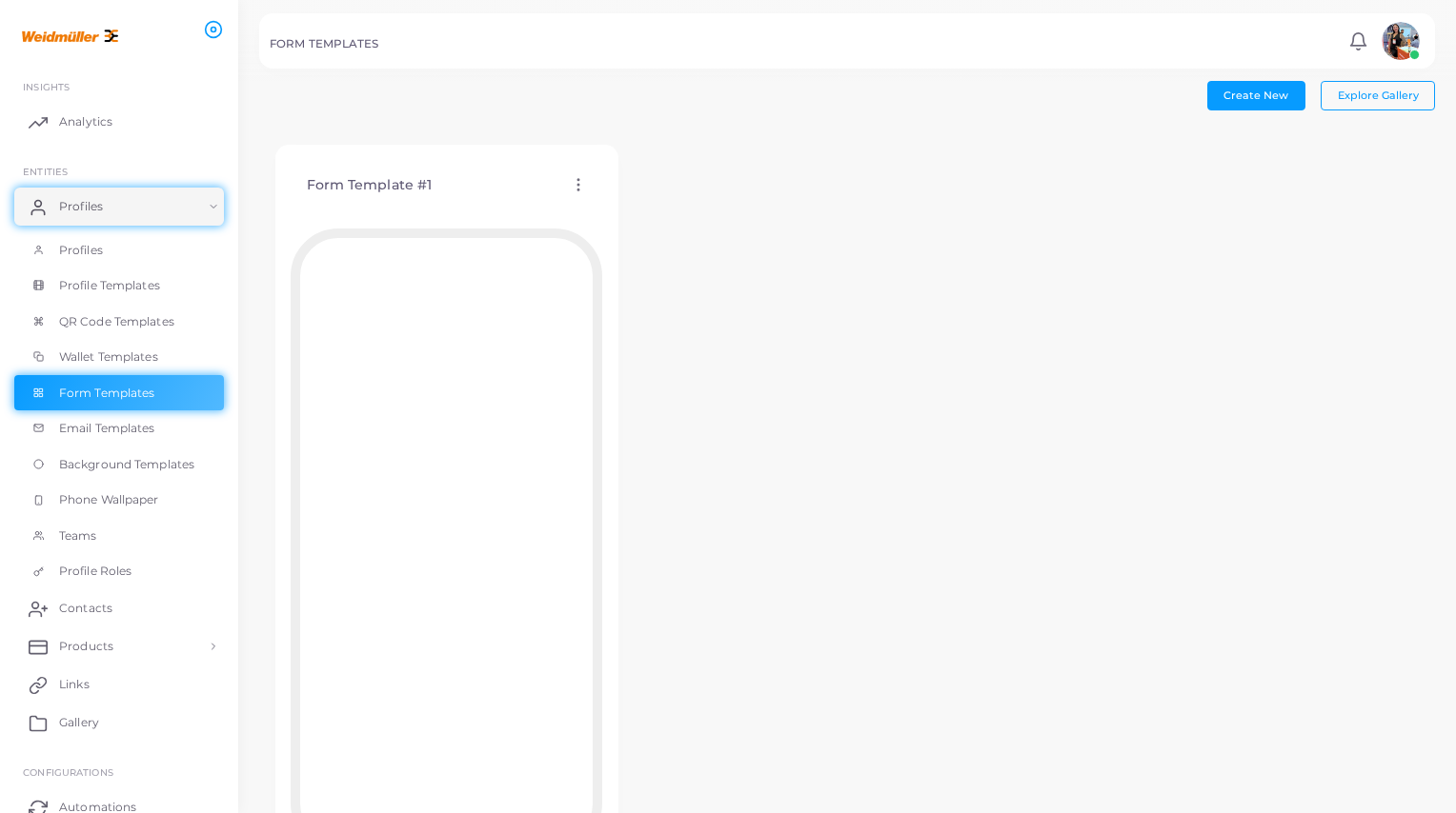
scroll to position [127, 0]
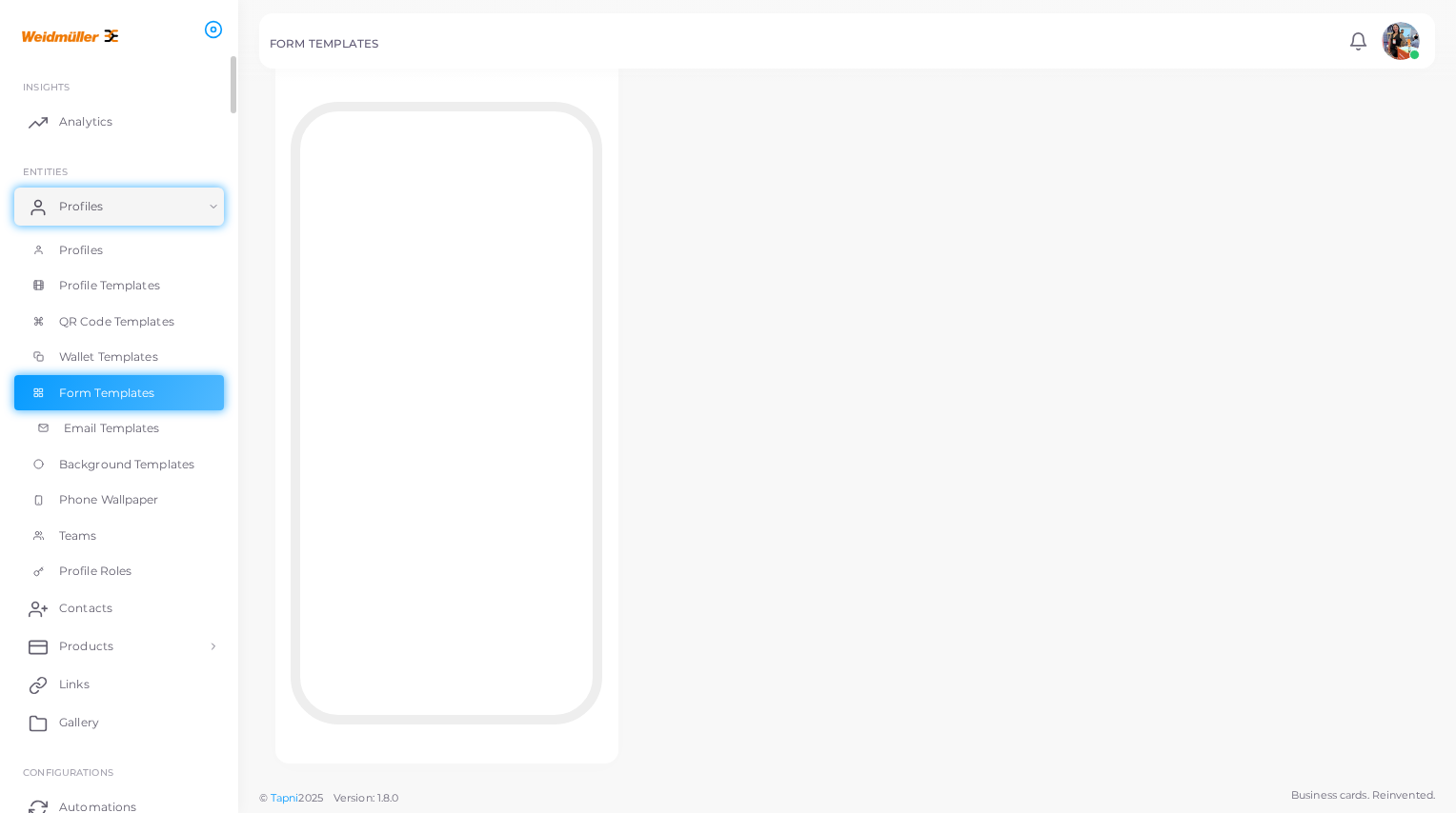
click at [153, 422] on span "Email Templates" at bounding box center [111, 428] width 96 height 17
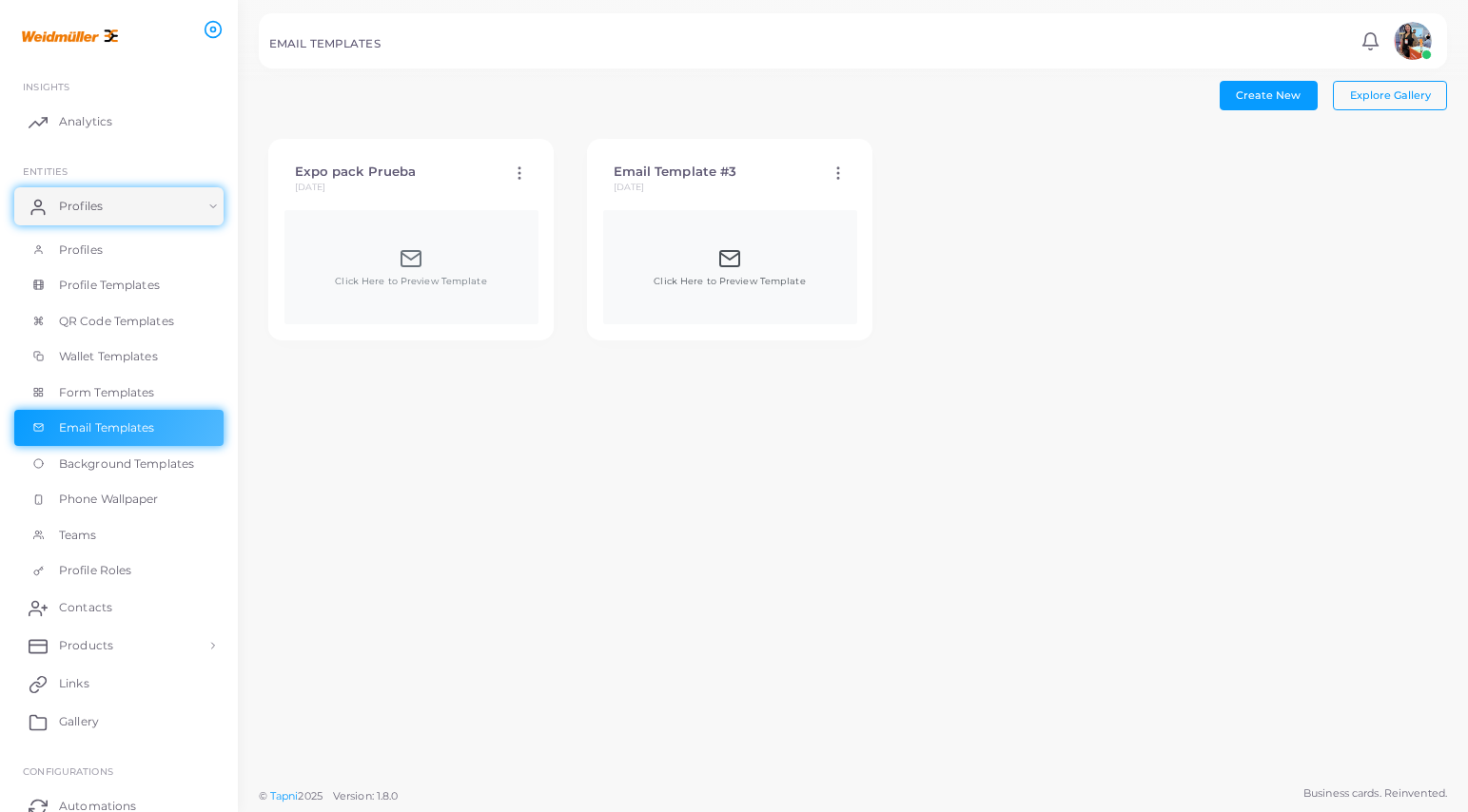
click at [735, 276] on span "Click Here to Preview Template" at bounding box center [729, 282] width 151 height 14
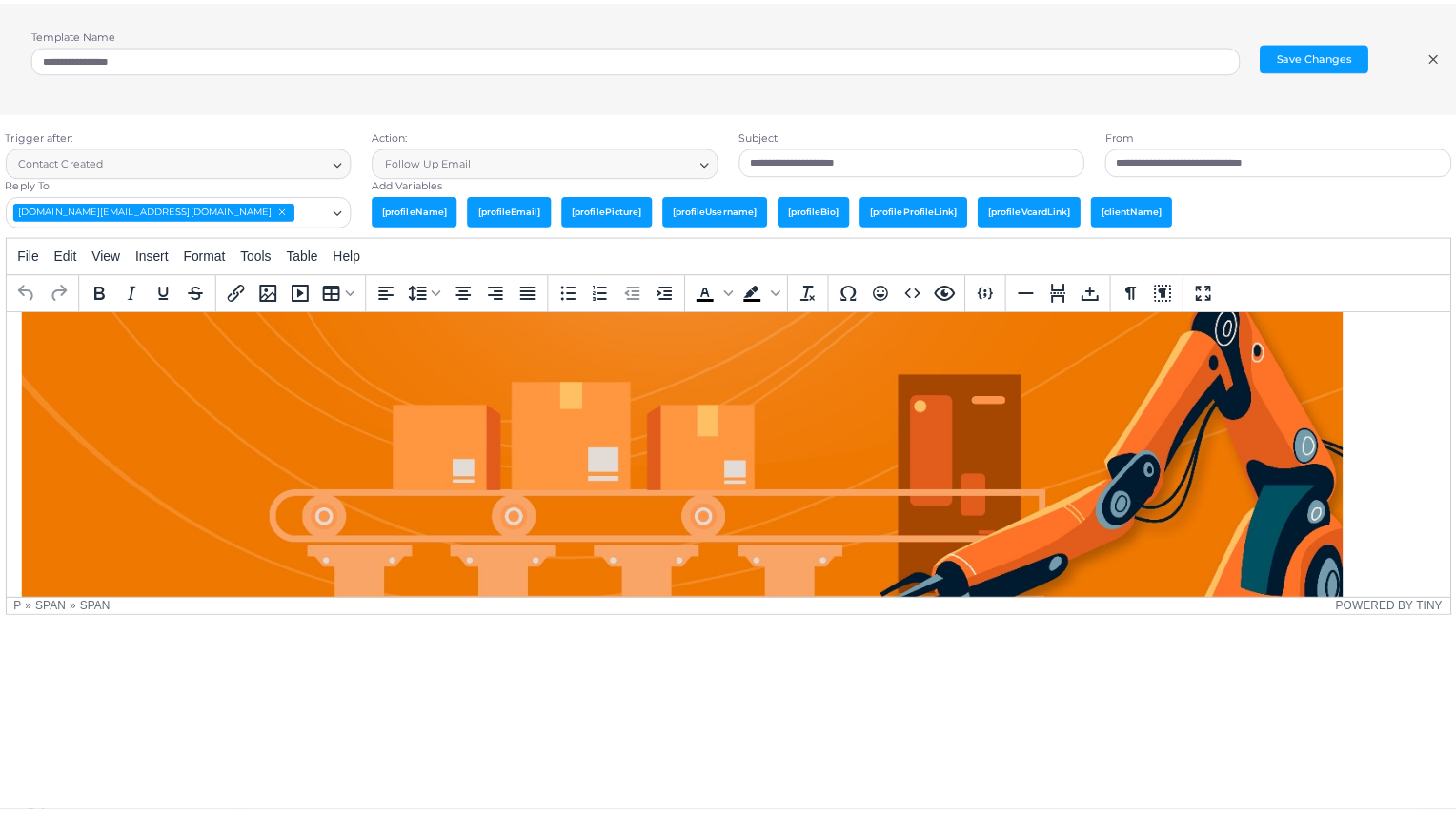
scroll to position [985, 0]
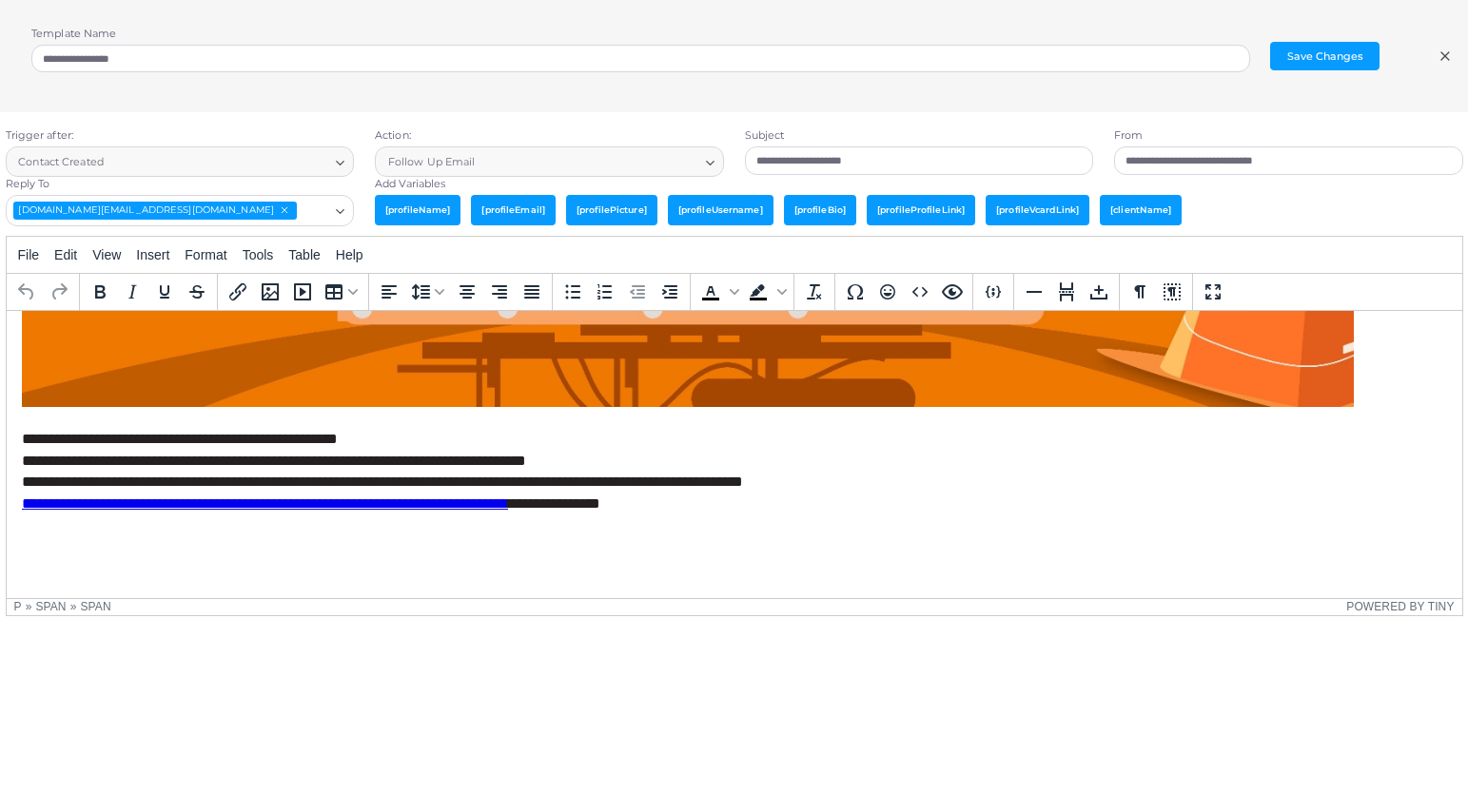
type textarea "**********"
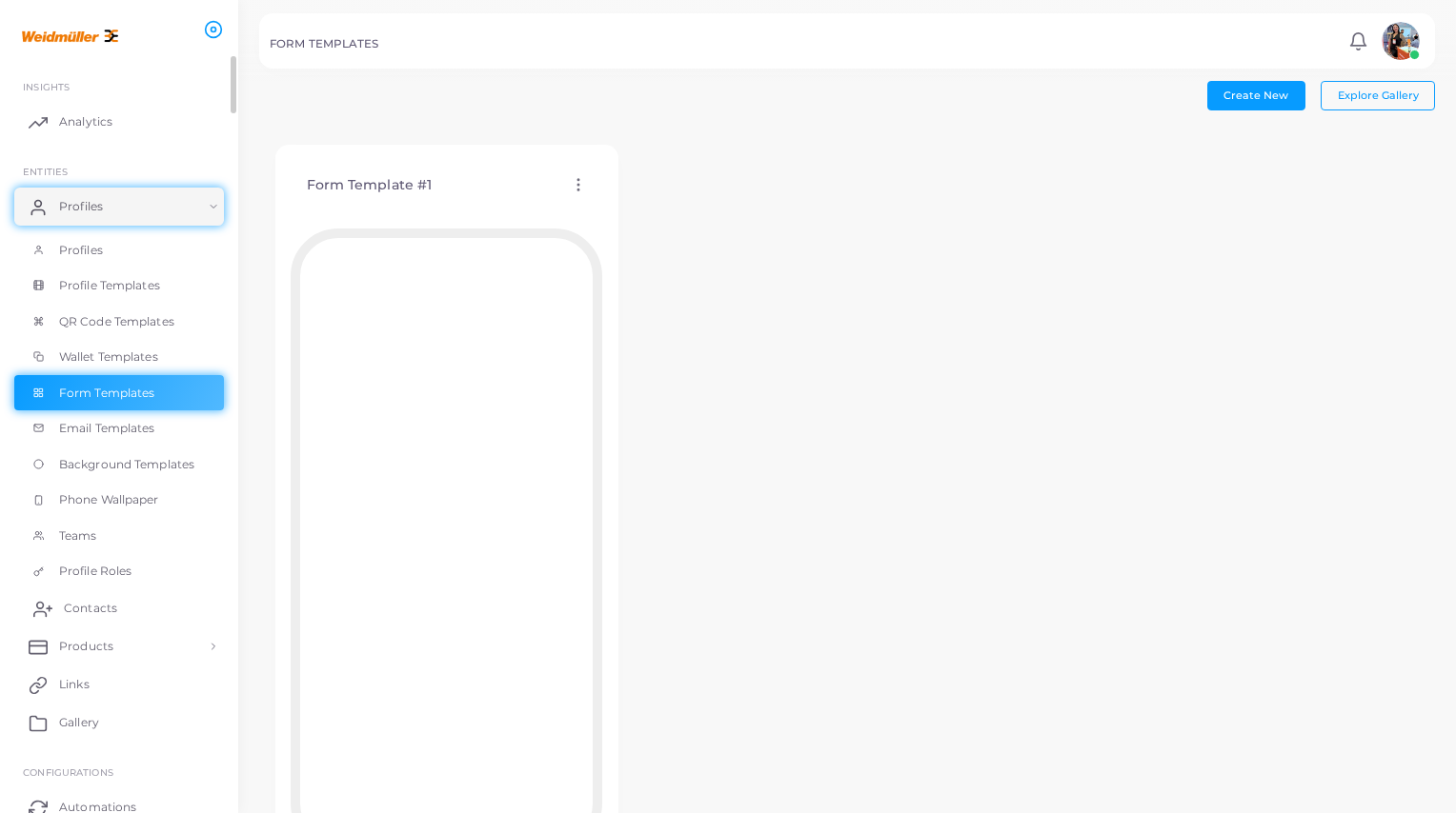
click at [107, 610] on span "Contacts" at bounding box center [90, 609] width 53 height 17
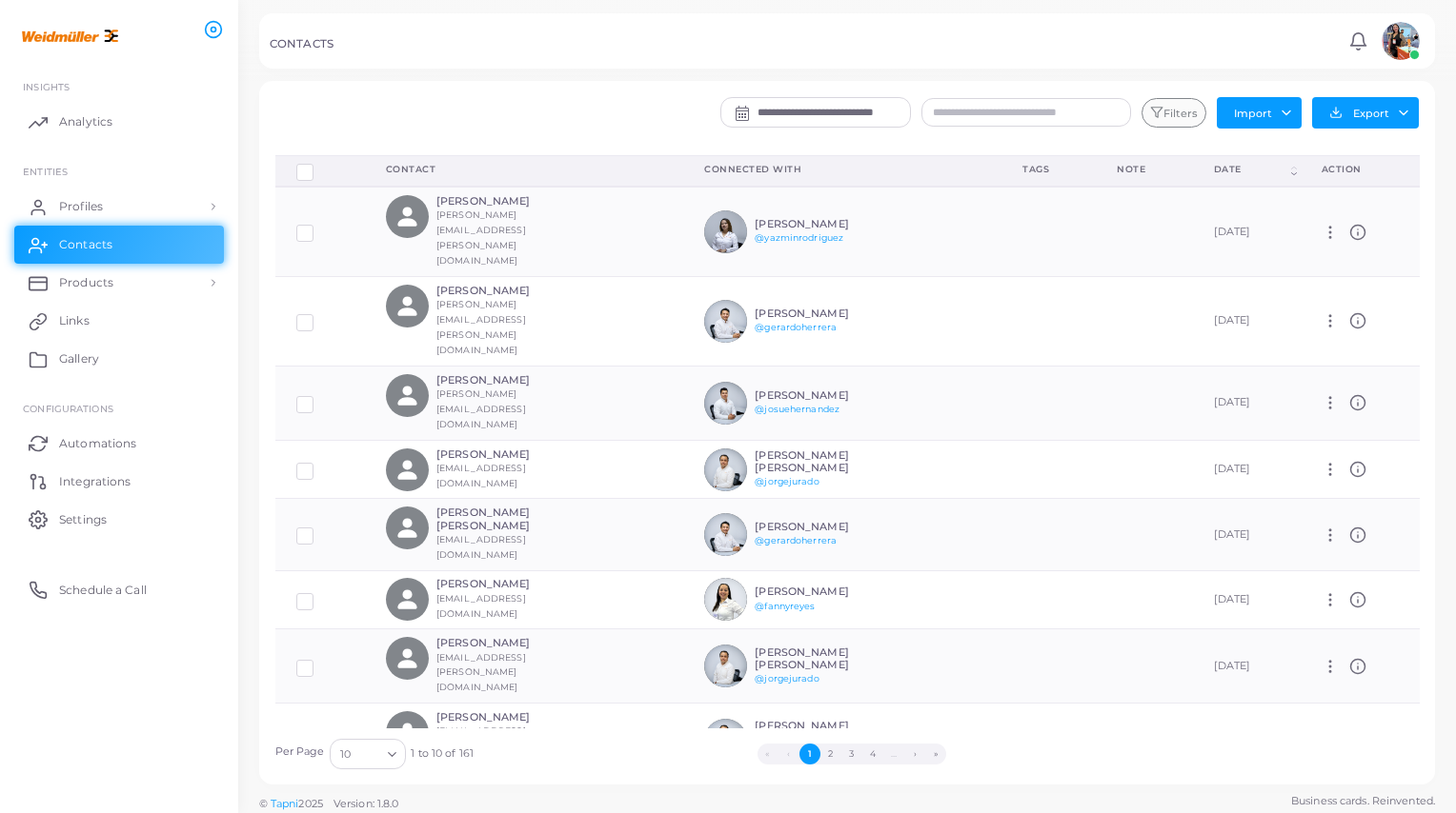
click at [1173, 112] on button "Filters" at bounding box center [1173, 112] width 65 height 30
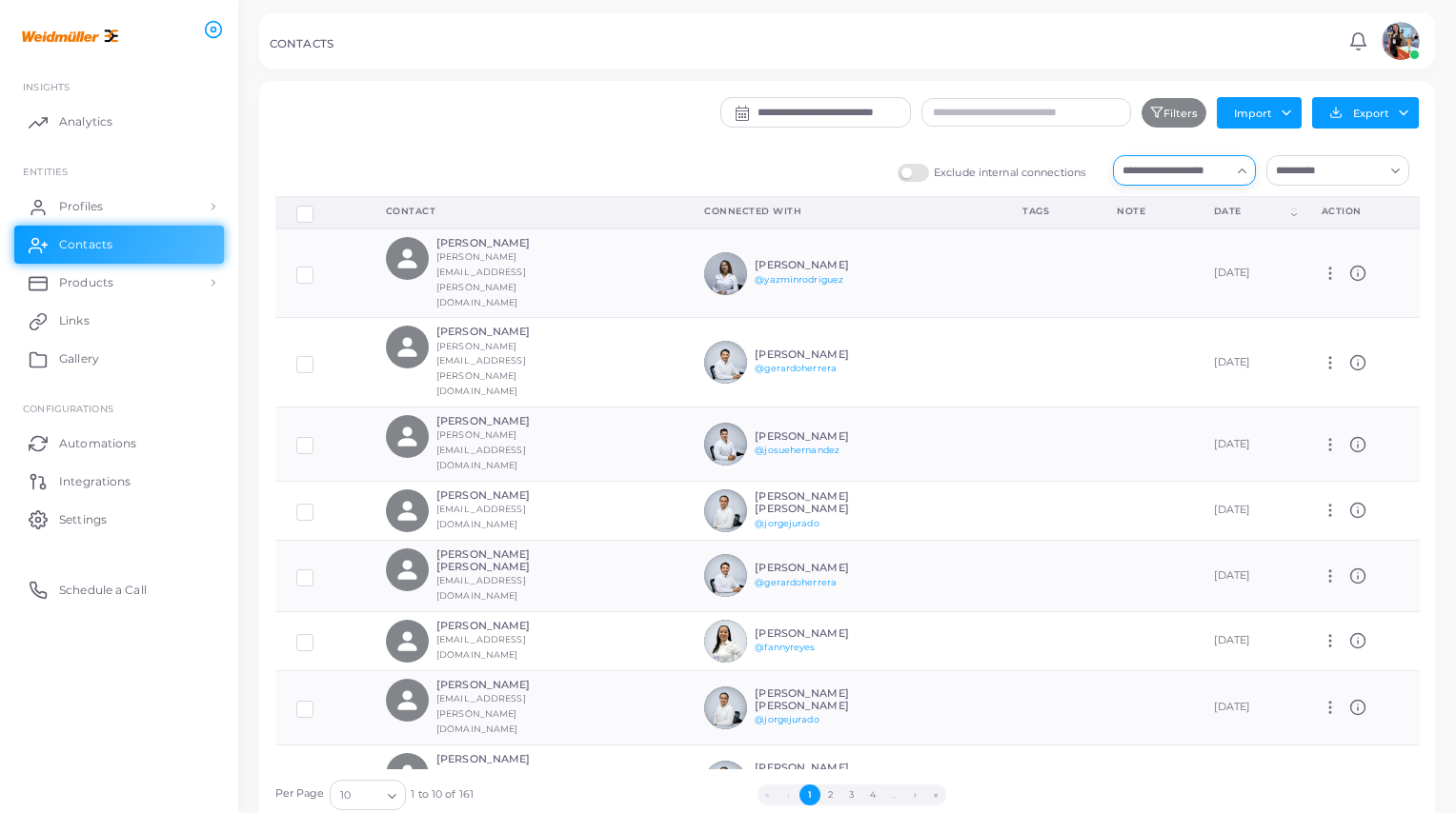
click at [1226, 169] on input "Search for option" at bounding box center [1173, 171] width 114 height 21
click at [1202, 249] on span "Expo Pack 2025 (Team)" at bounding box center [1220, 244] width 122 height 14
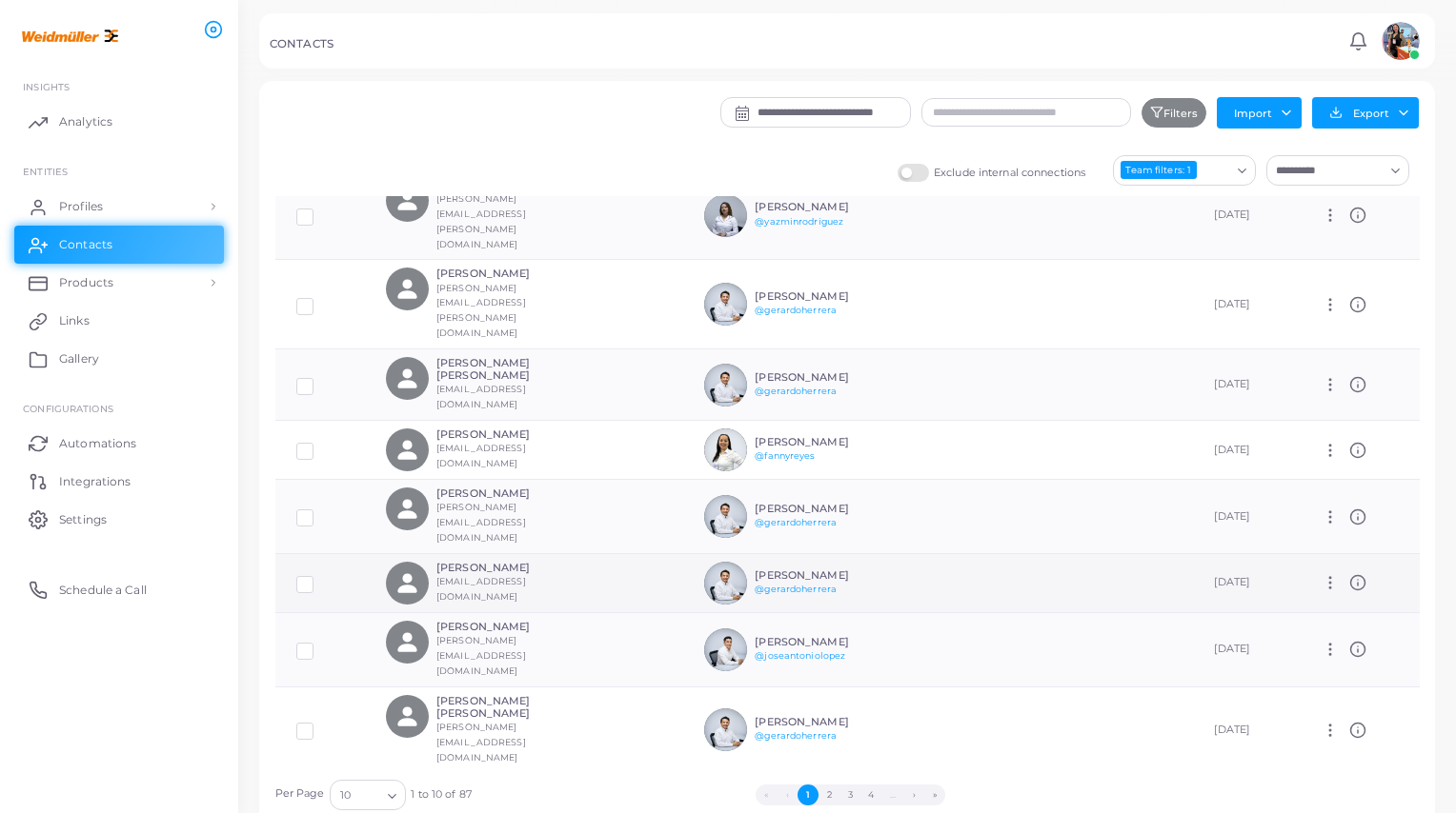
scroll to position [47, 0]
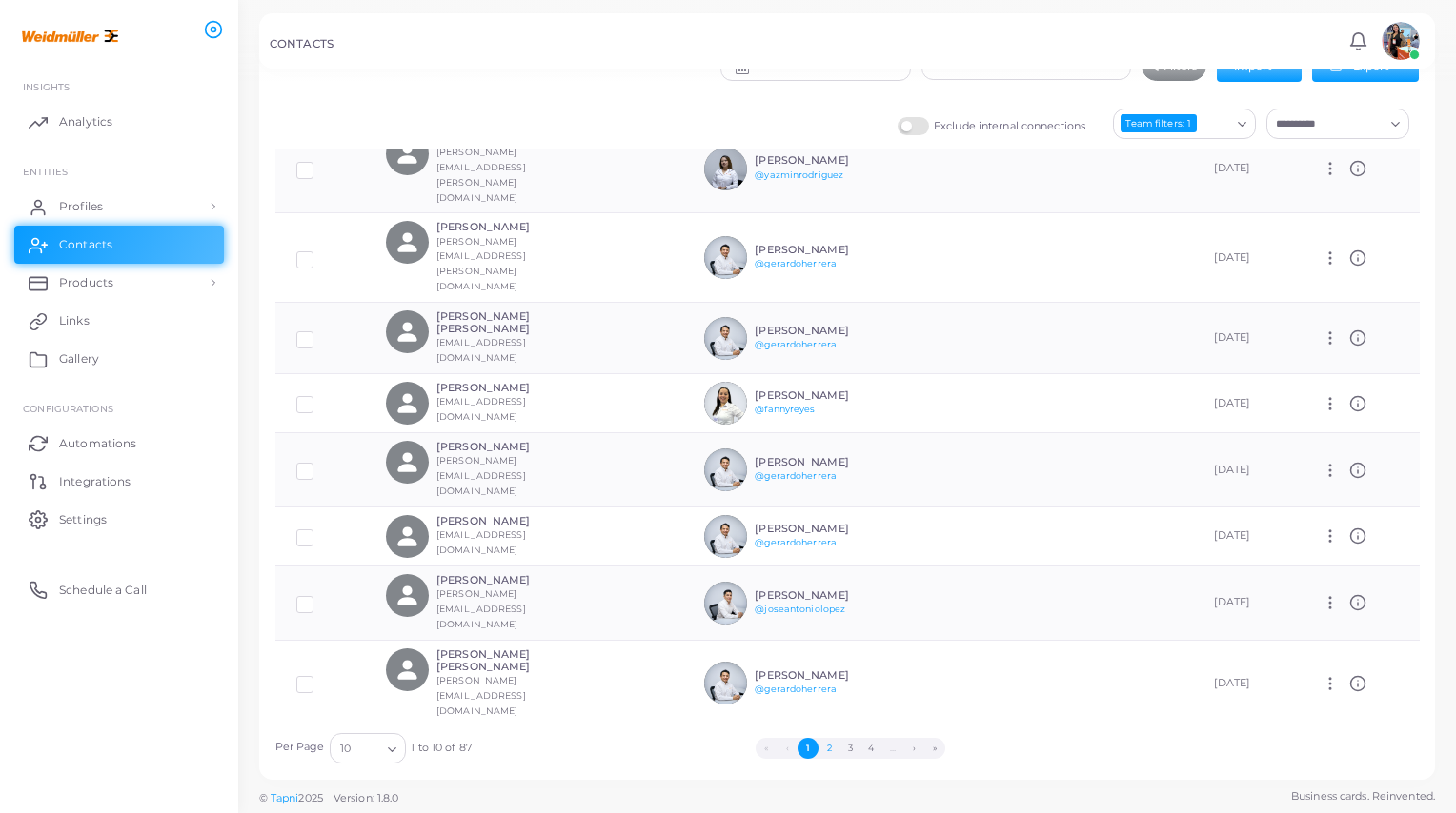
click at [829, 713] on button "2" at bounding box center [829, 749] width 21 height 21
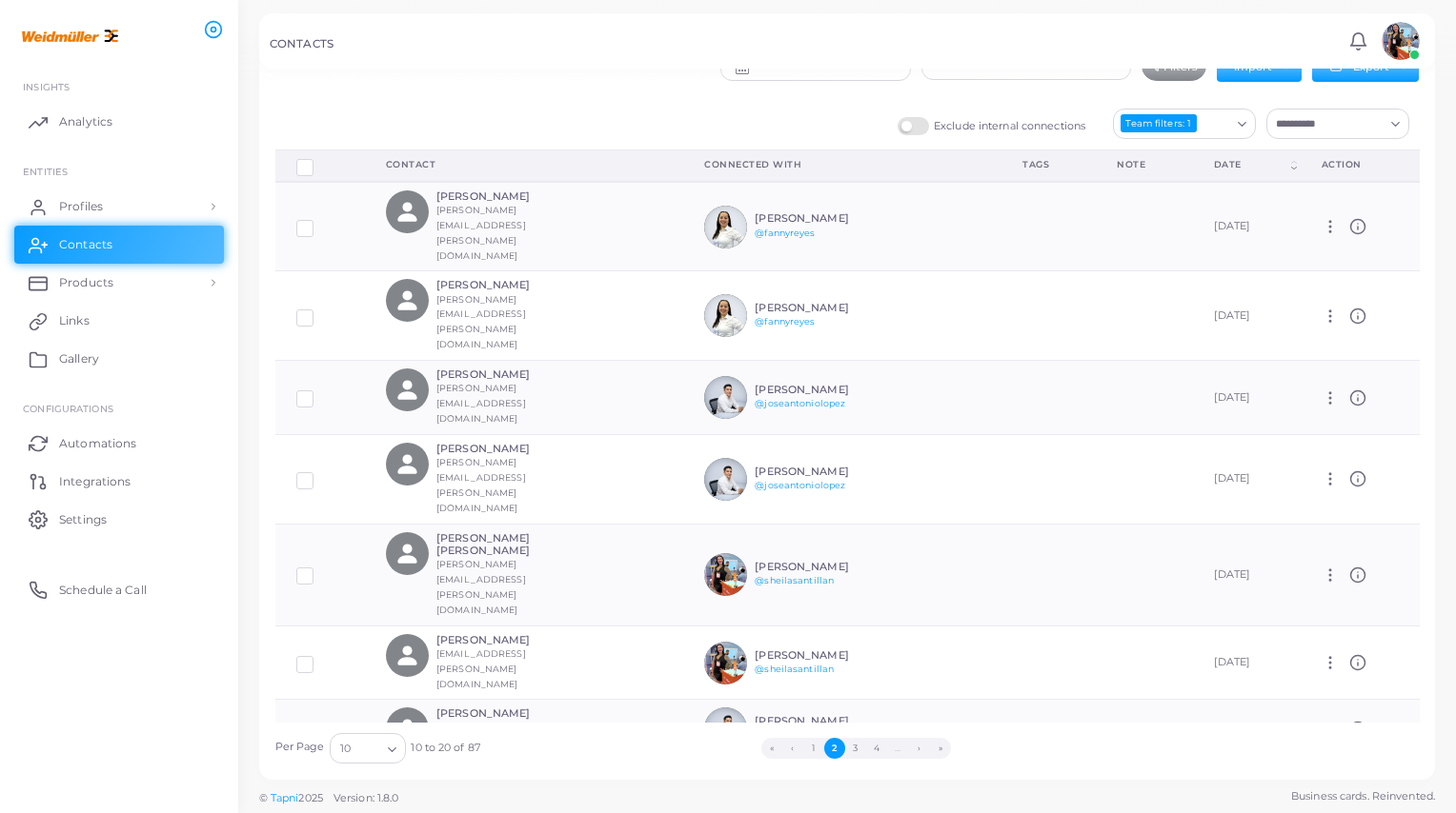
scroll to position [58, 0]
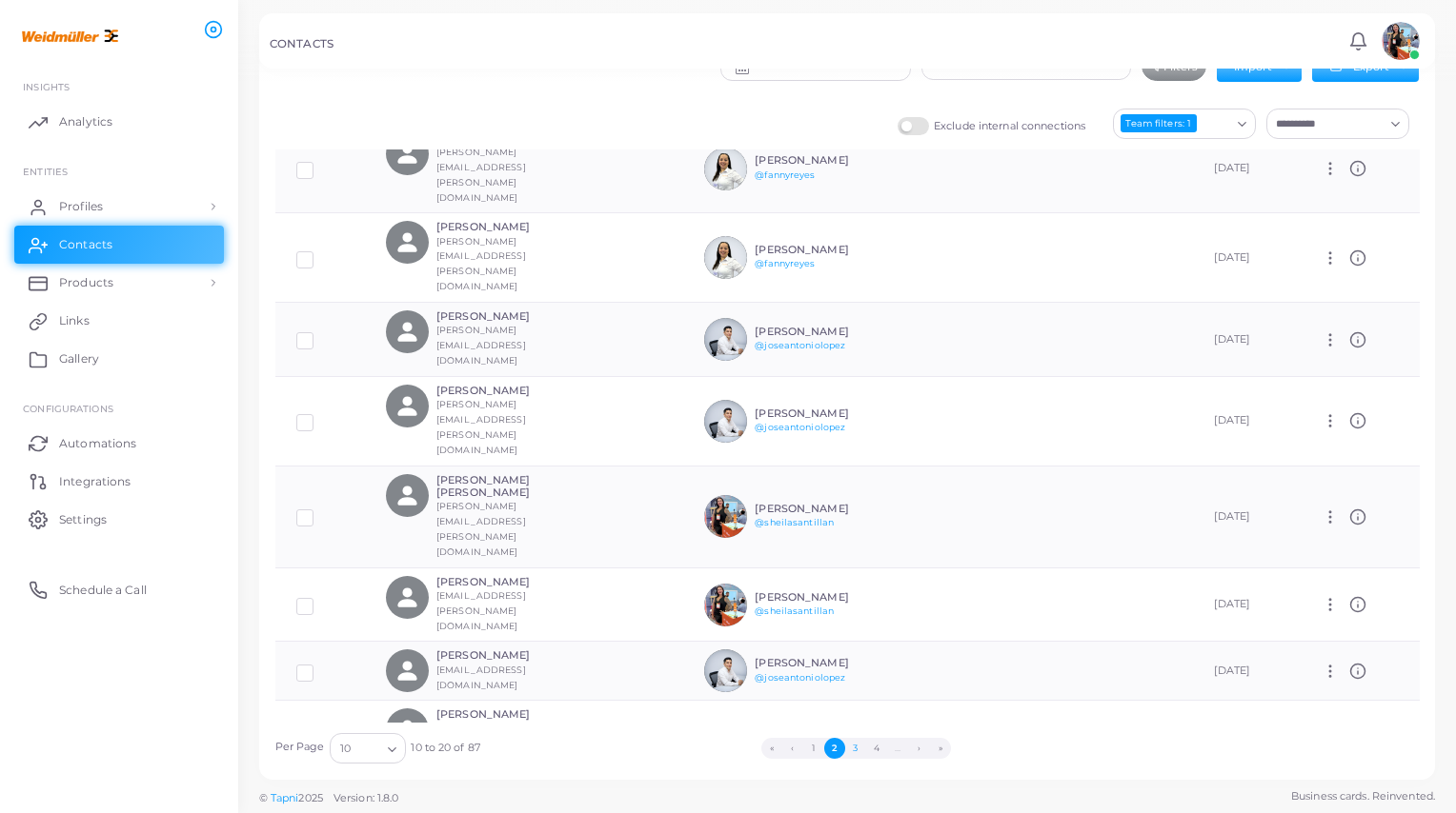
click at [858, 713] on button "3" at bounding box center [856, 749] width 21 height 21
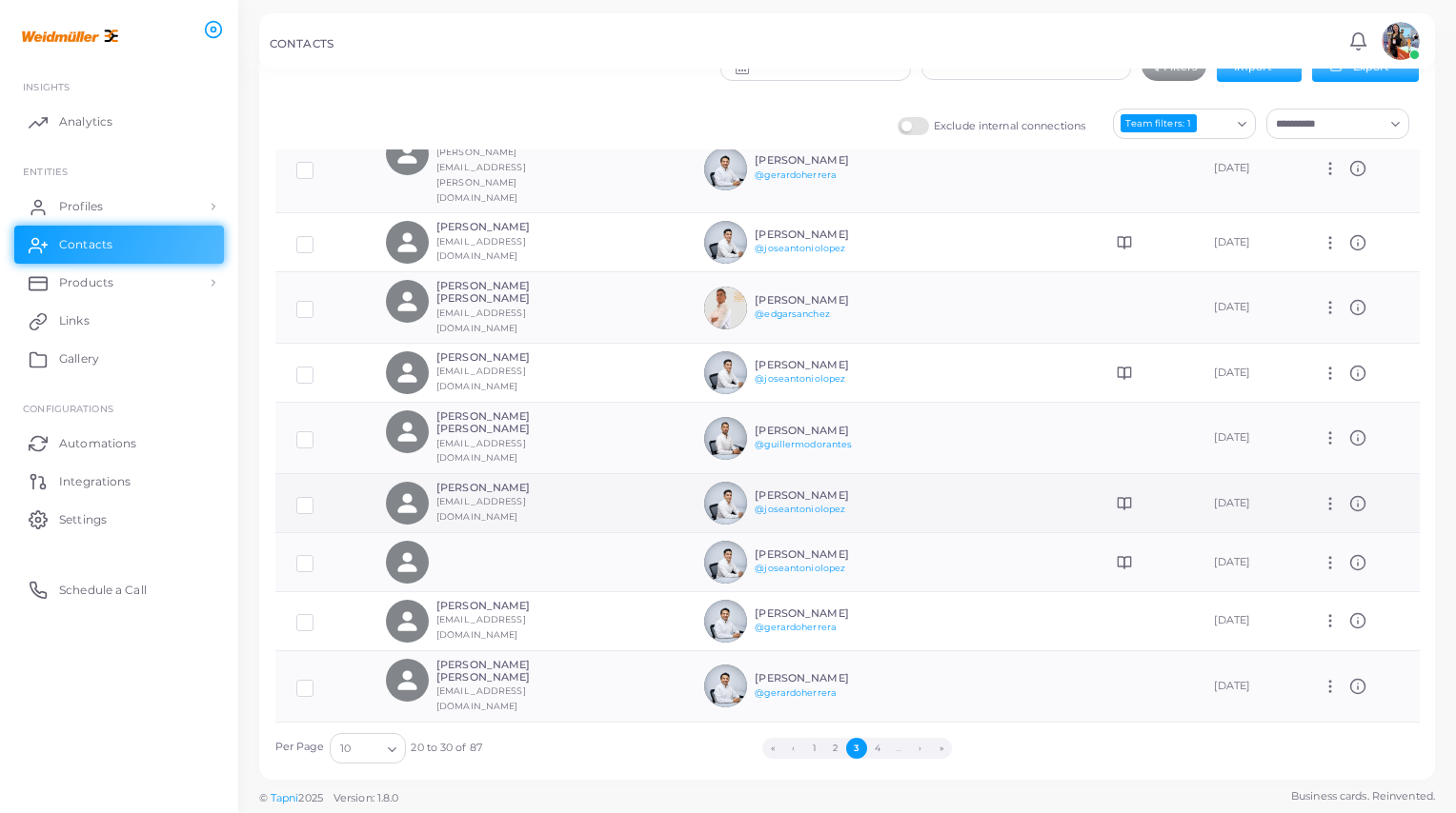
click at [1027, 474] on td at bounding box center [1048, 503] width 94 height 59
click at [1117, 496] on icon at bounding box center [1124, 504] width 16 height 16
click at [1124, 498] on icon at bounding box center [1127, 504] width 7 height 12
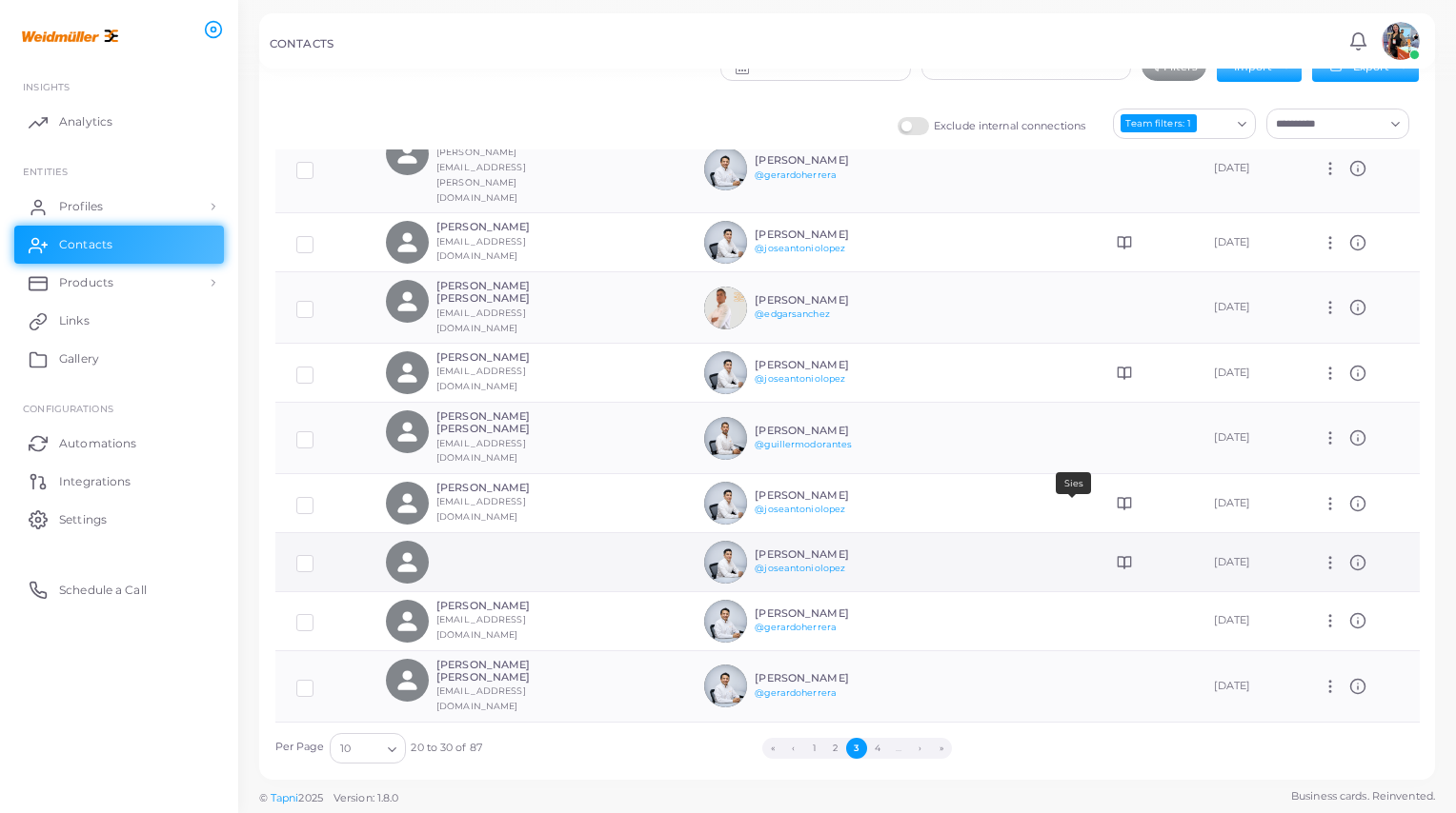
click at [1117, 555] on icon at bounding box center [1124, 563] width 16 height 16
click at [1038, 533] on td at bounding box center [1048, 562] width 94 height 59
click at [1236, 554] on icon at bounding box center [1330, 563] width 17 height 17
click at [1236, 521] on span "Manage" at bounding box center [1381, 525] width 44 height 16
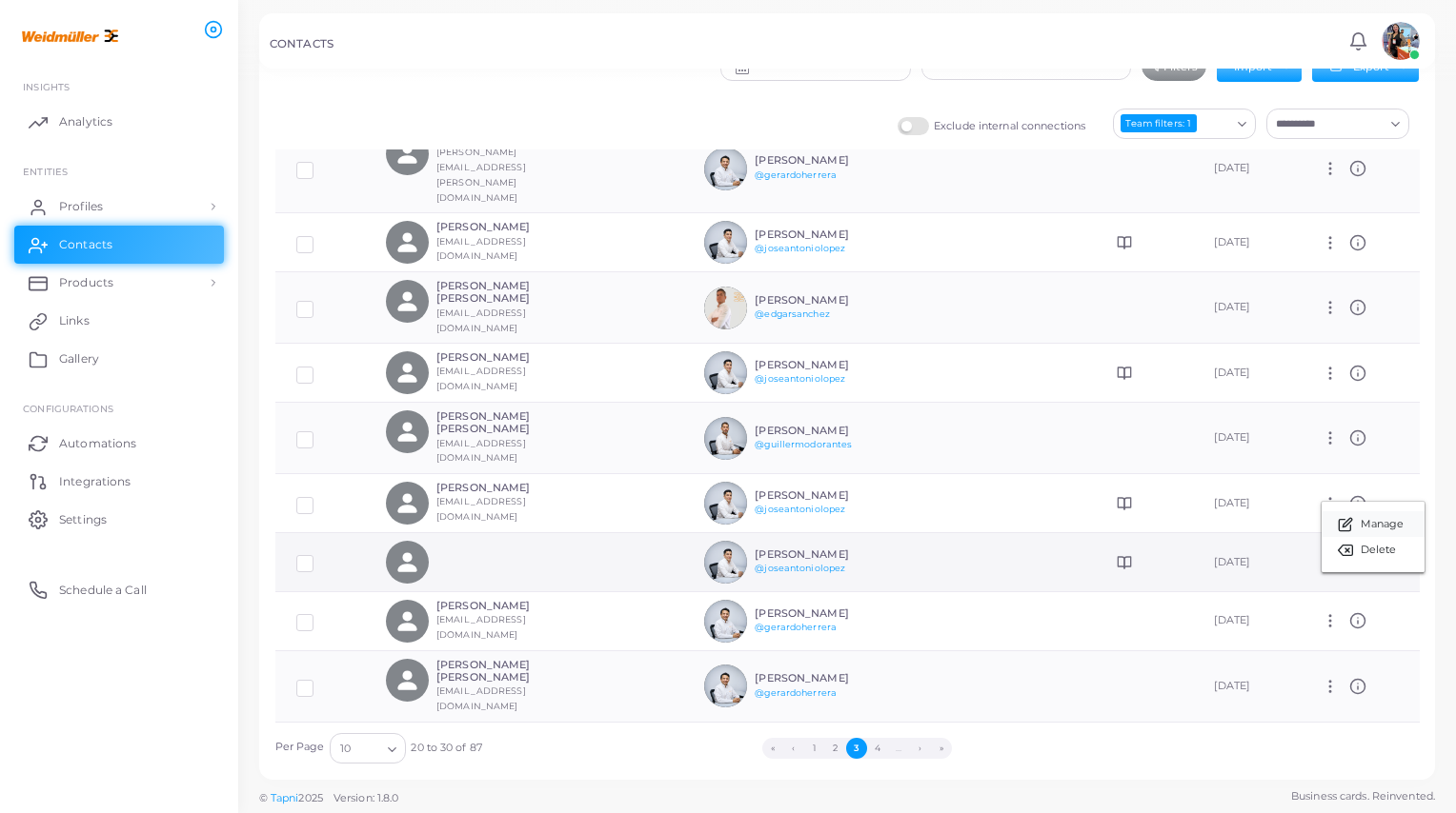
type textarea "****"
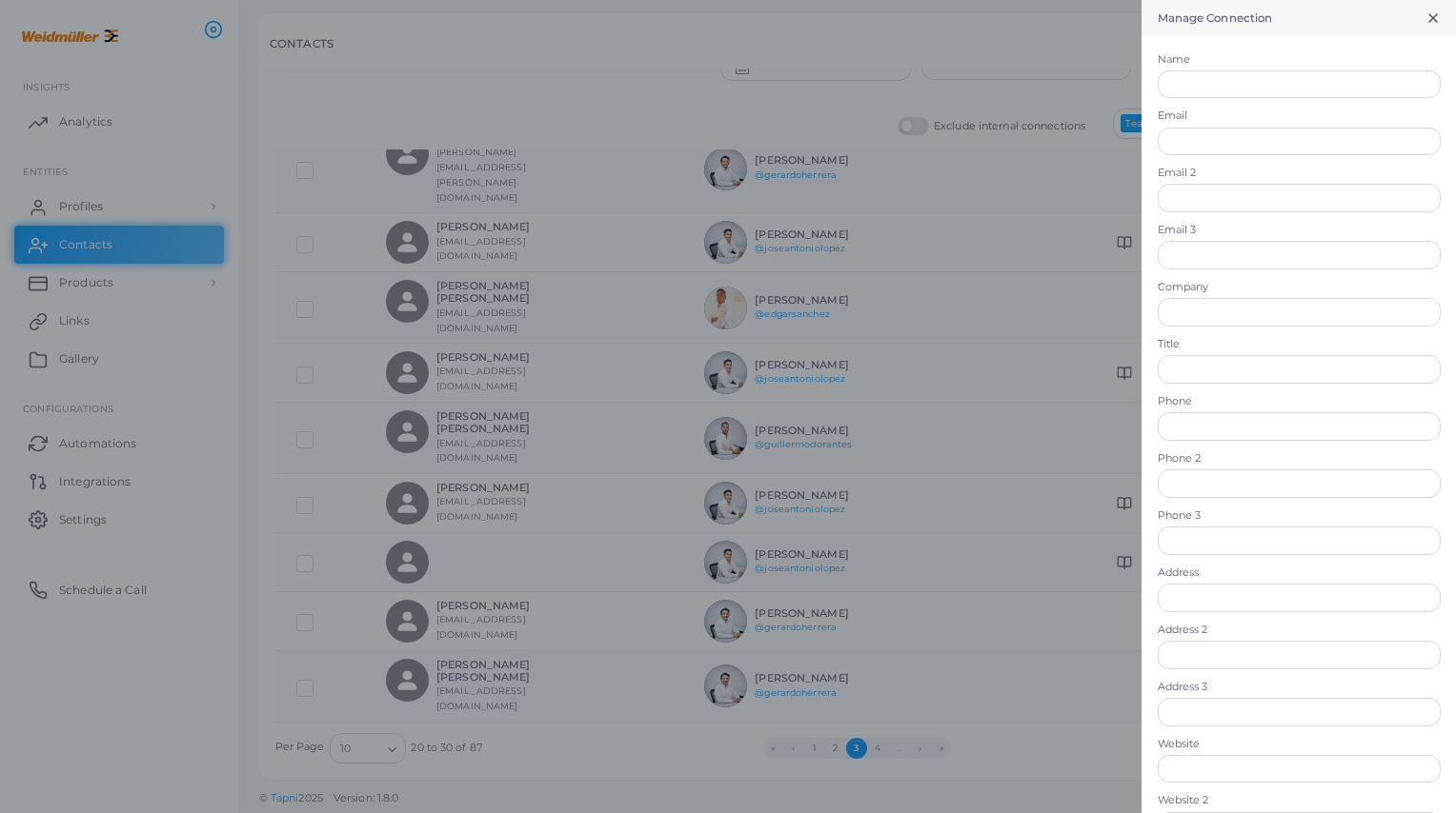
scroll to position [0, 0]
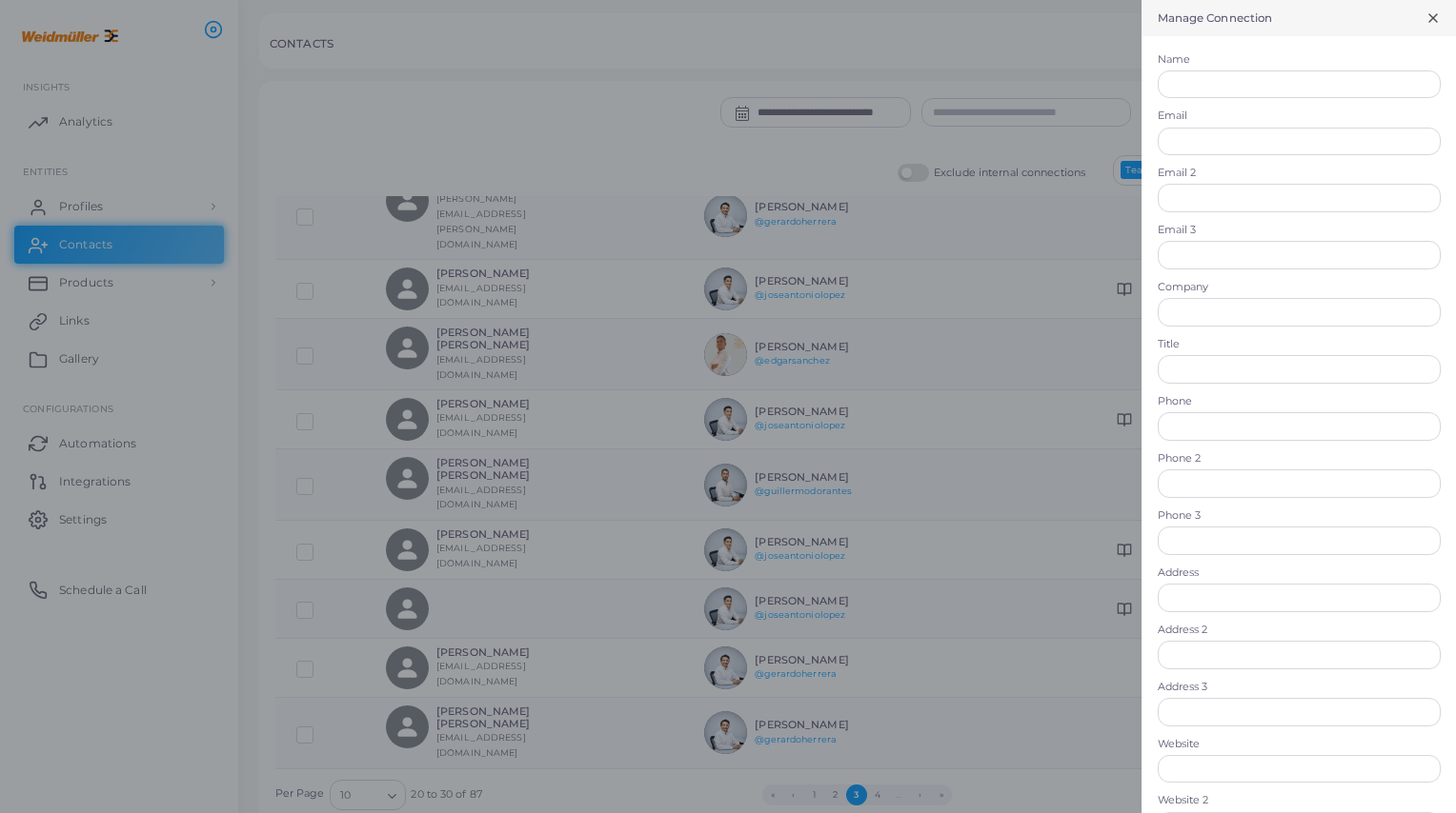
click at [1236, 19] on icon at bounding box center [1433, 18] width 16 height 16
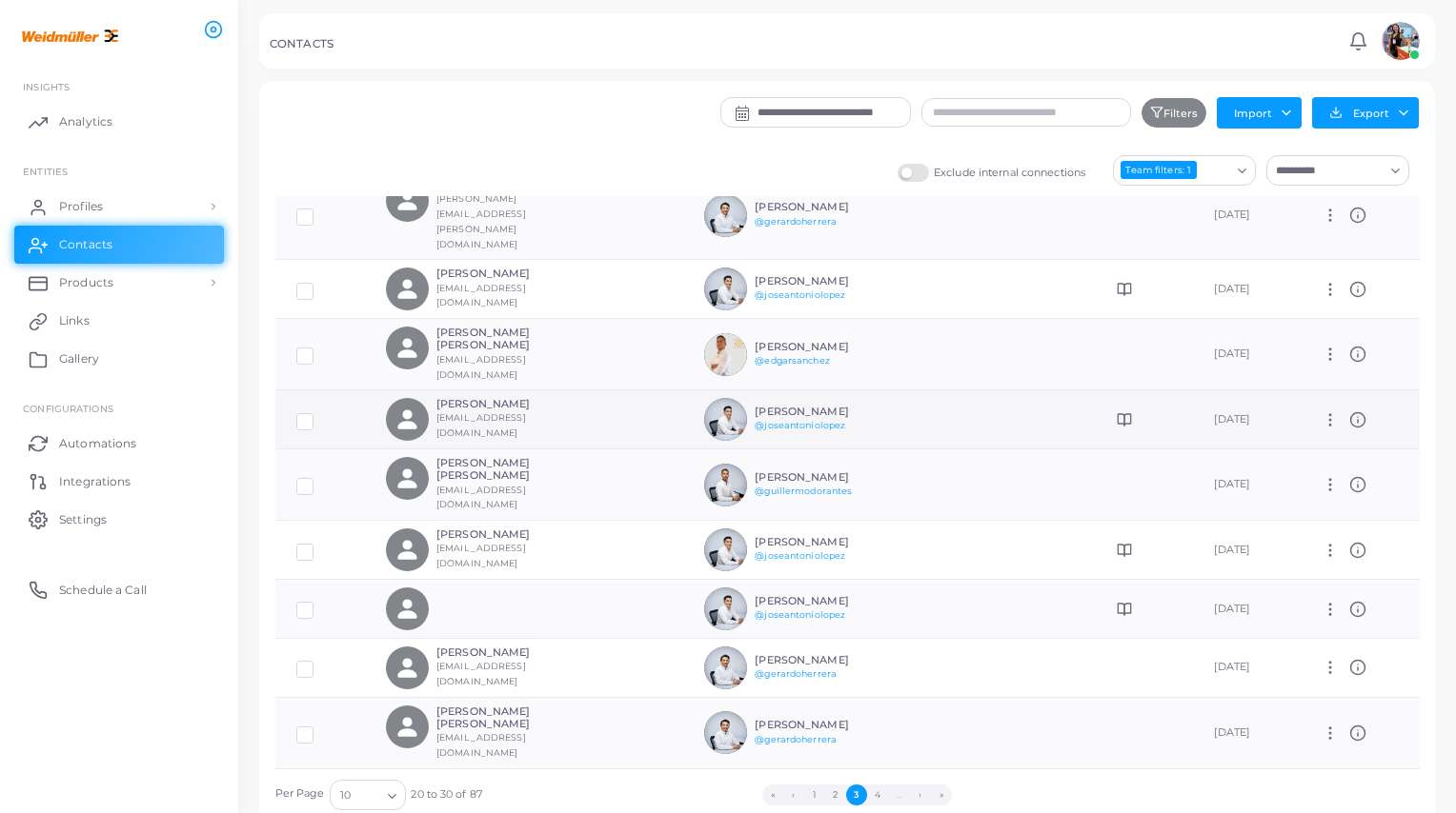
scroll to position [47, 0]
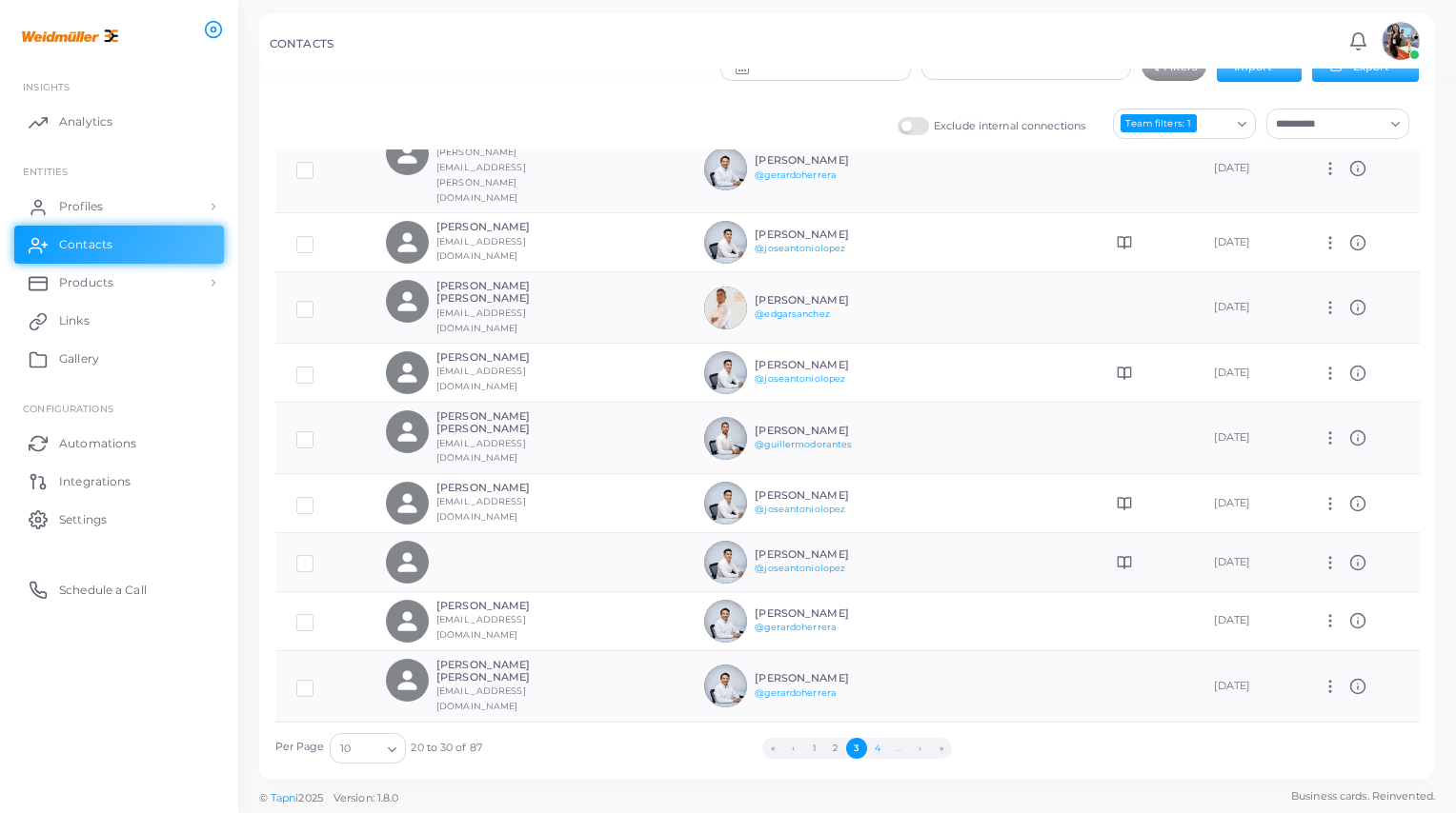
click at [877, 713] on button "4" at bounding box center [877, 749] width 21 height 21
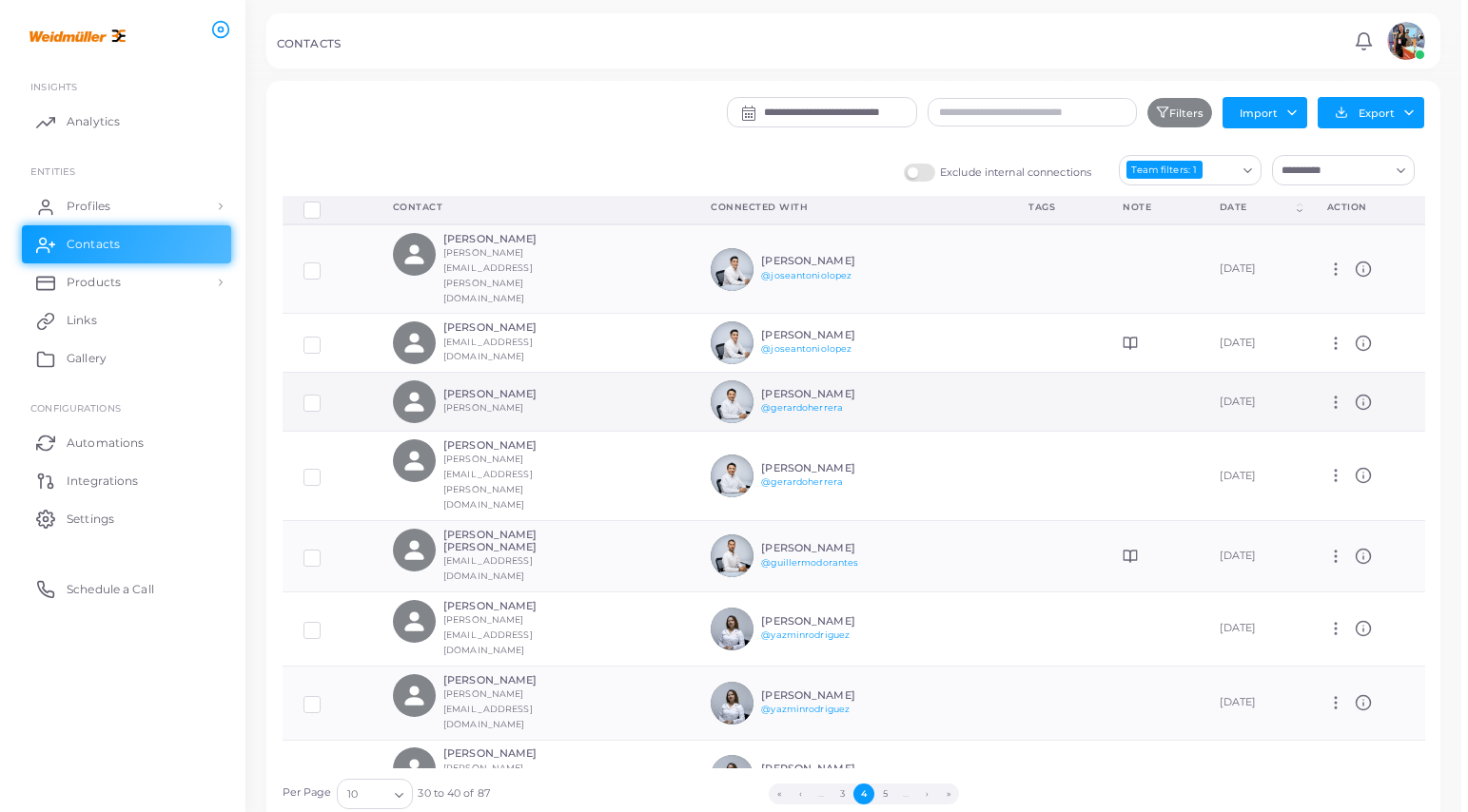
scroll to position [0, 0]
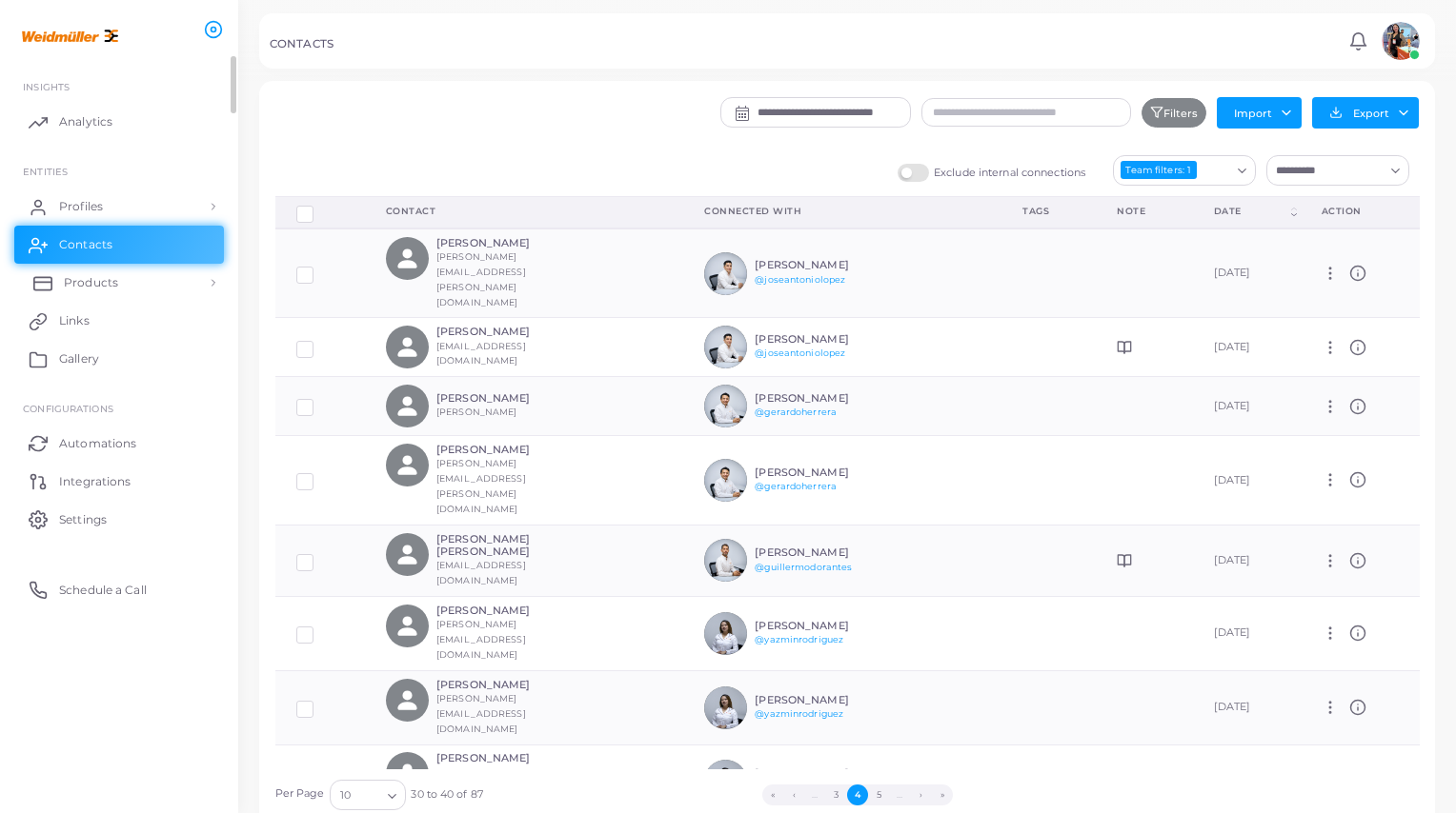
click at [147, 276] on link "Products" at bounding box center [119, 282] width 209 height 38
click at [165, 199] on link "Profiles" at bounding box center [119, 206] width 209 height 38
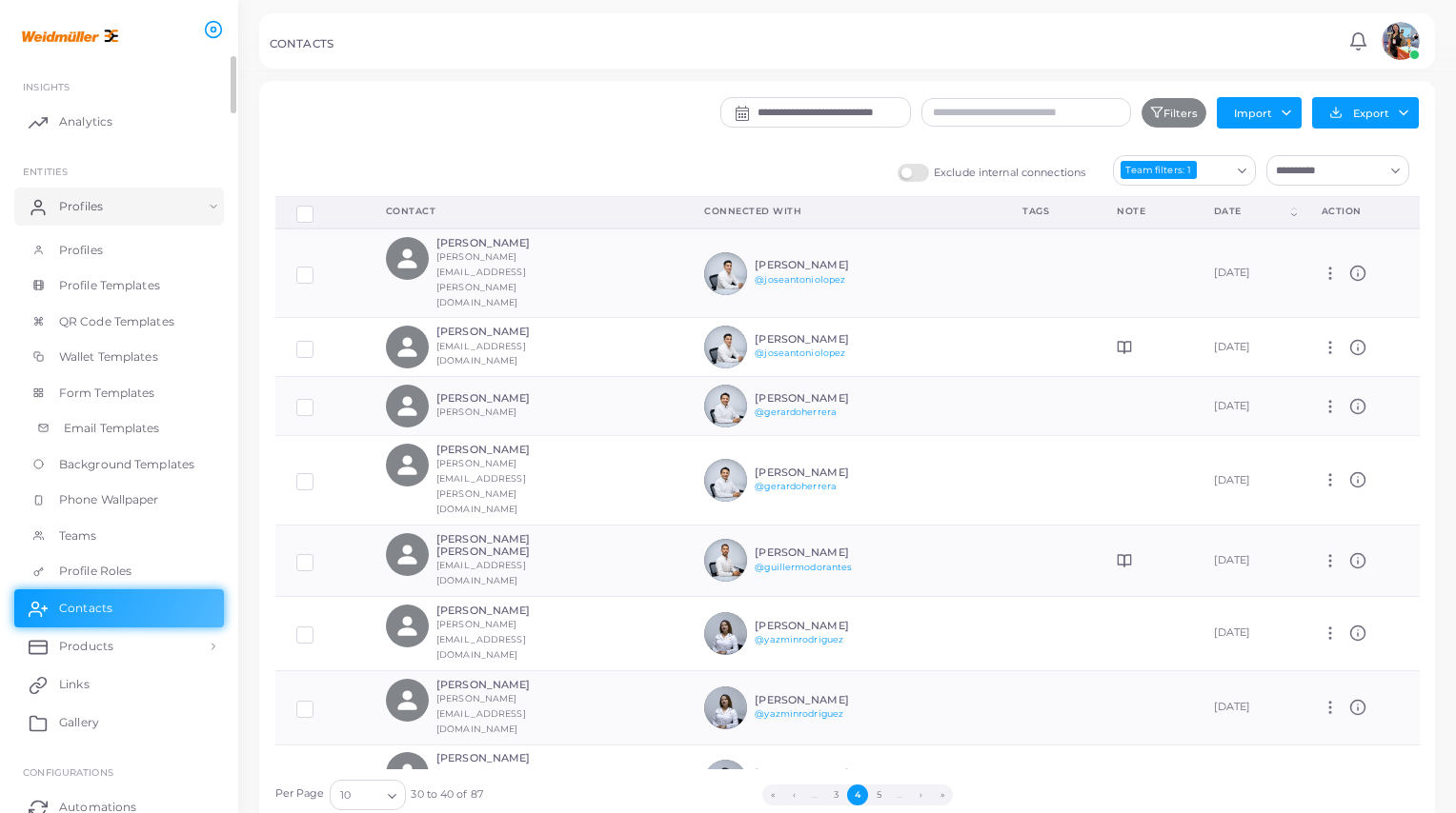
click at [129, 417] on link "Email Templates" at bounding box center [119, 428] width 209 height 36
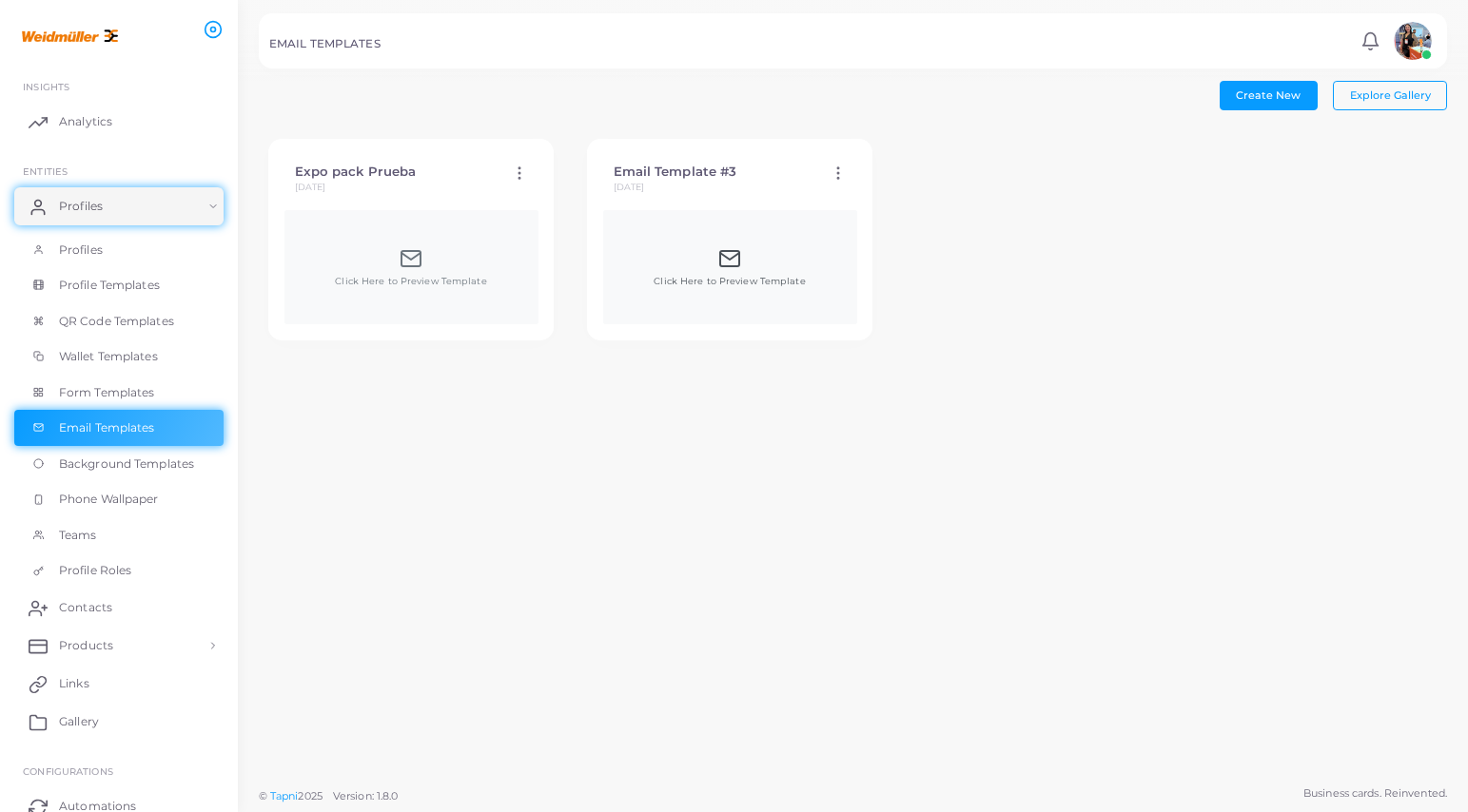
click at [711, 248] on div "Click Here to Preview Template" at bounding box center [729, 268] width 151 height 41
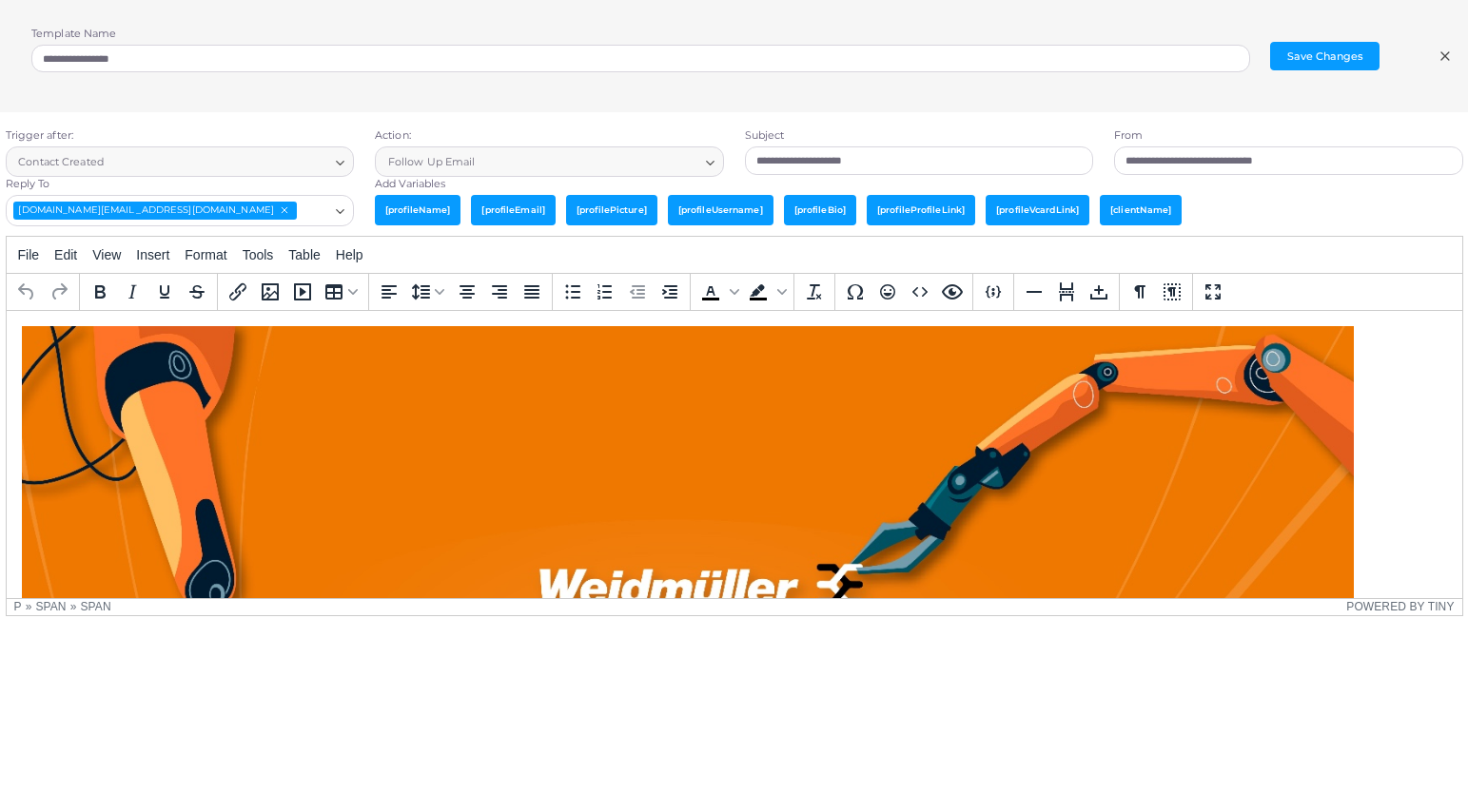
type textarea "**********"
